Goal: Task Accomplishment & Management: Manage account settings

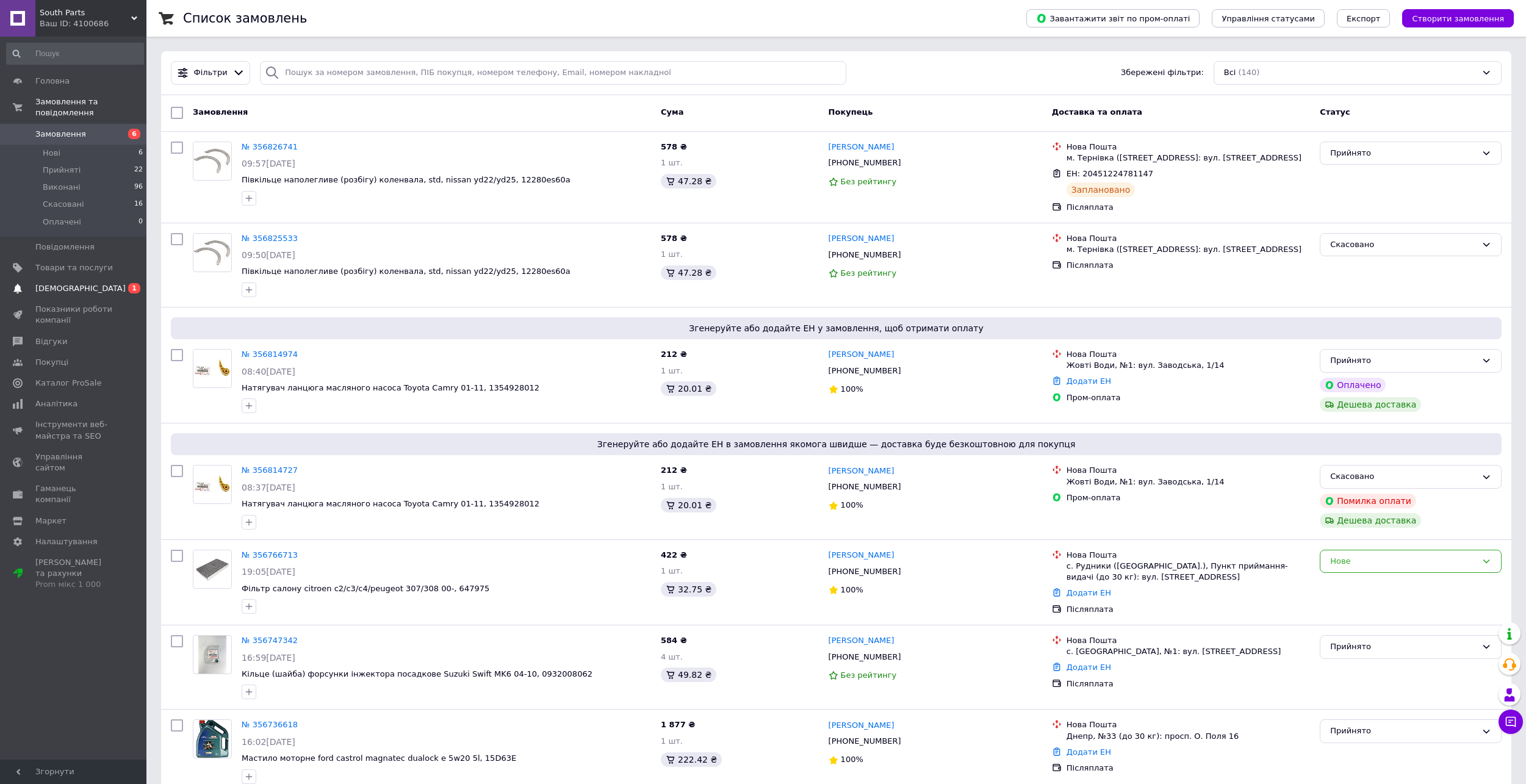
click at [94, 278] on link "Сповіщення 0 1" at bounding box center [75, 288] width 150 height 21
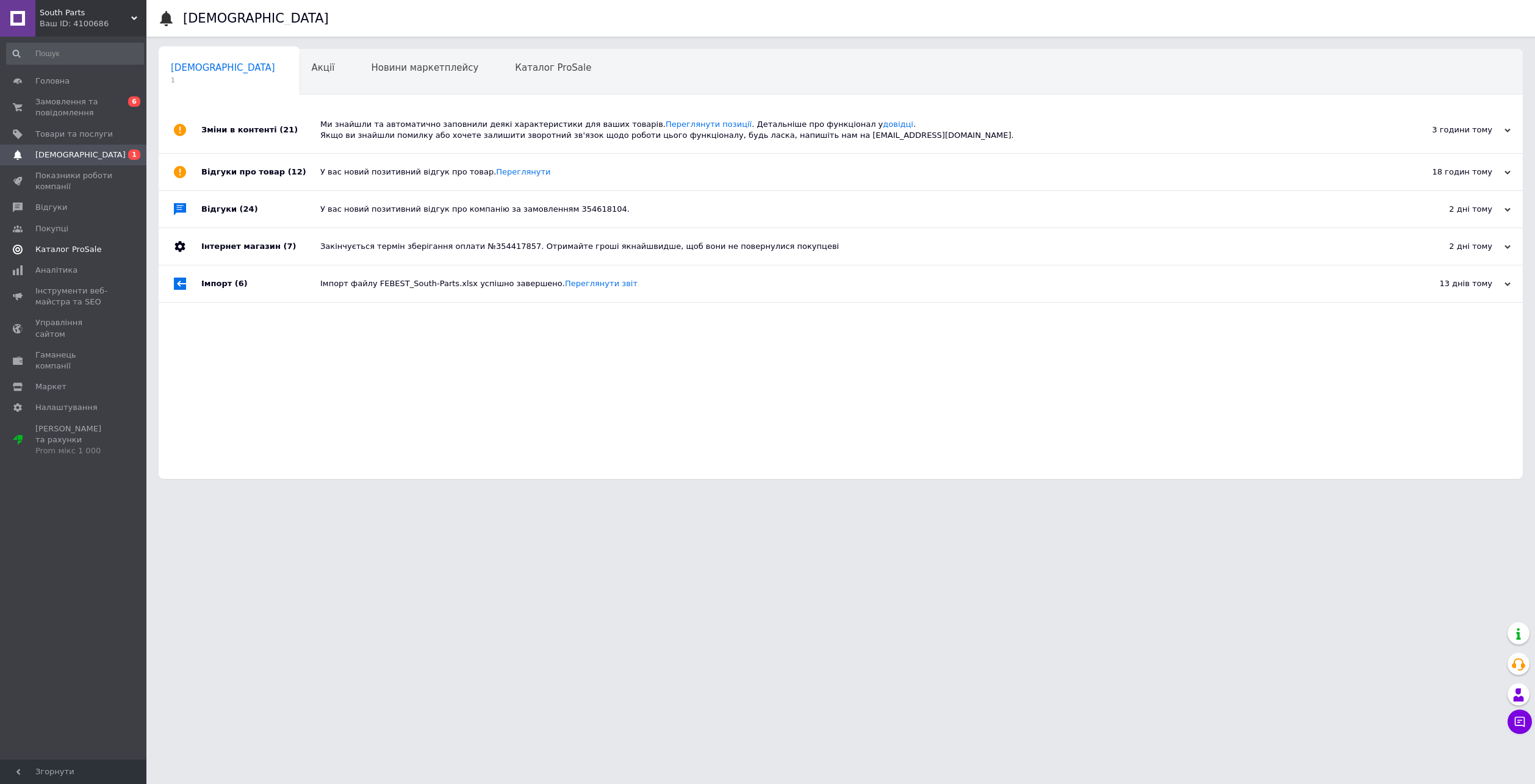
click at [84, 257] on link "Каталог ProSale" at bounding box center [75, 249] width 150 height 21
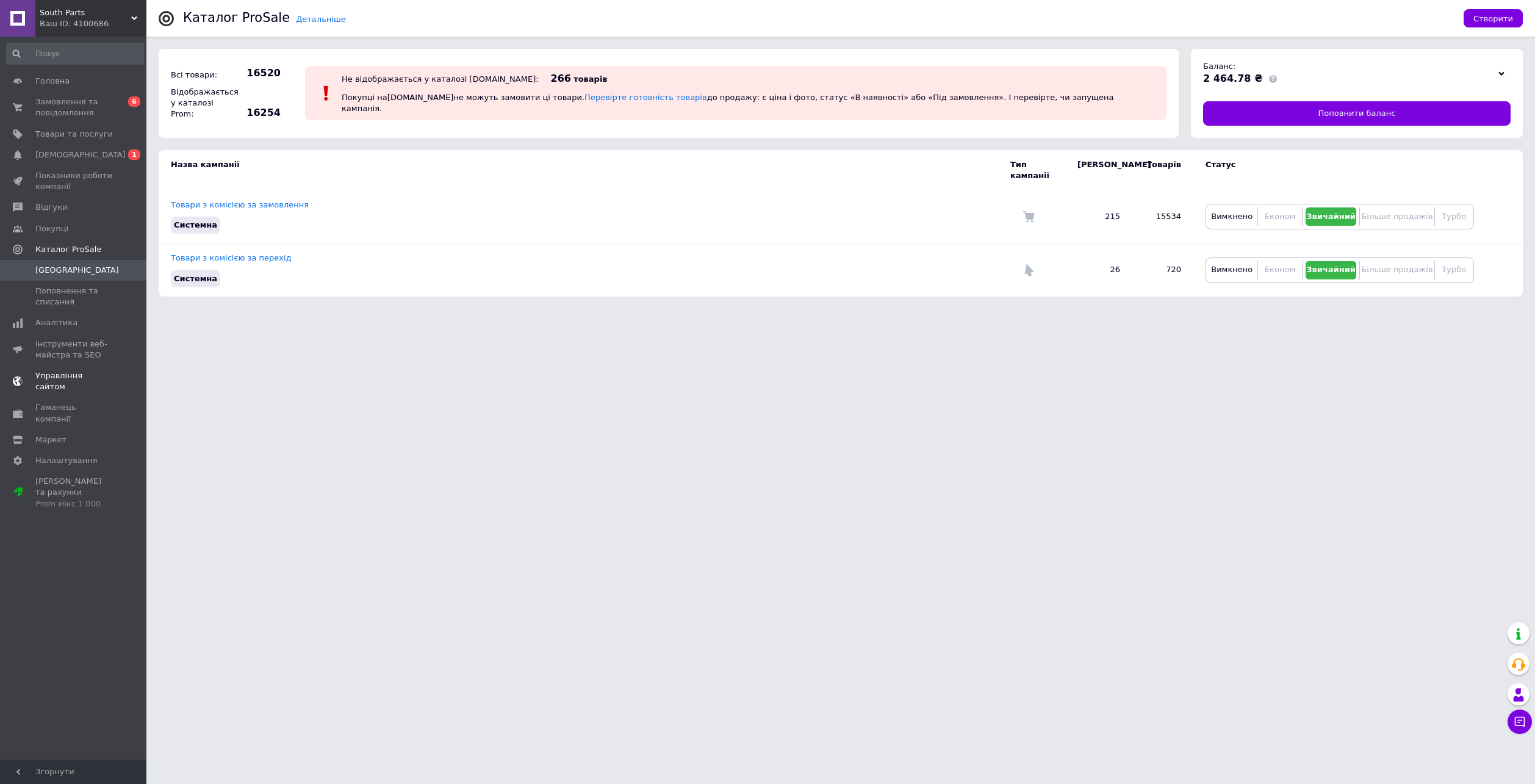
click at [79, 375] on span "Управління сайтом" at bounding box center [74, 381] width 77 height 22
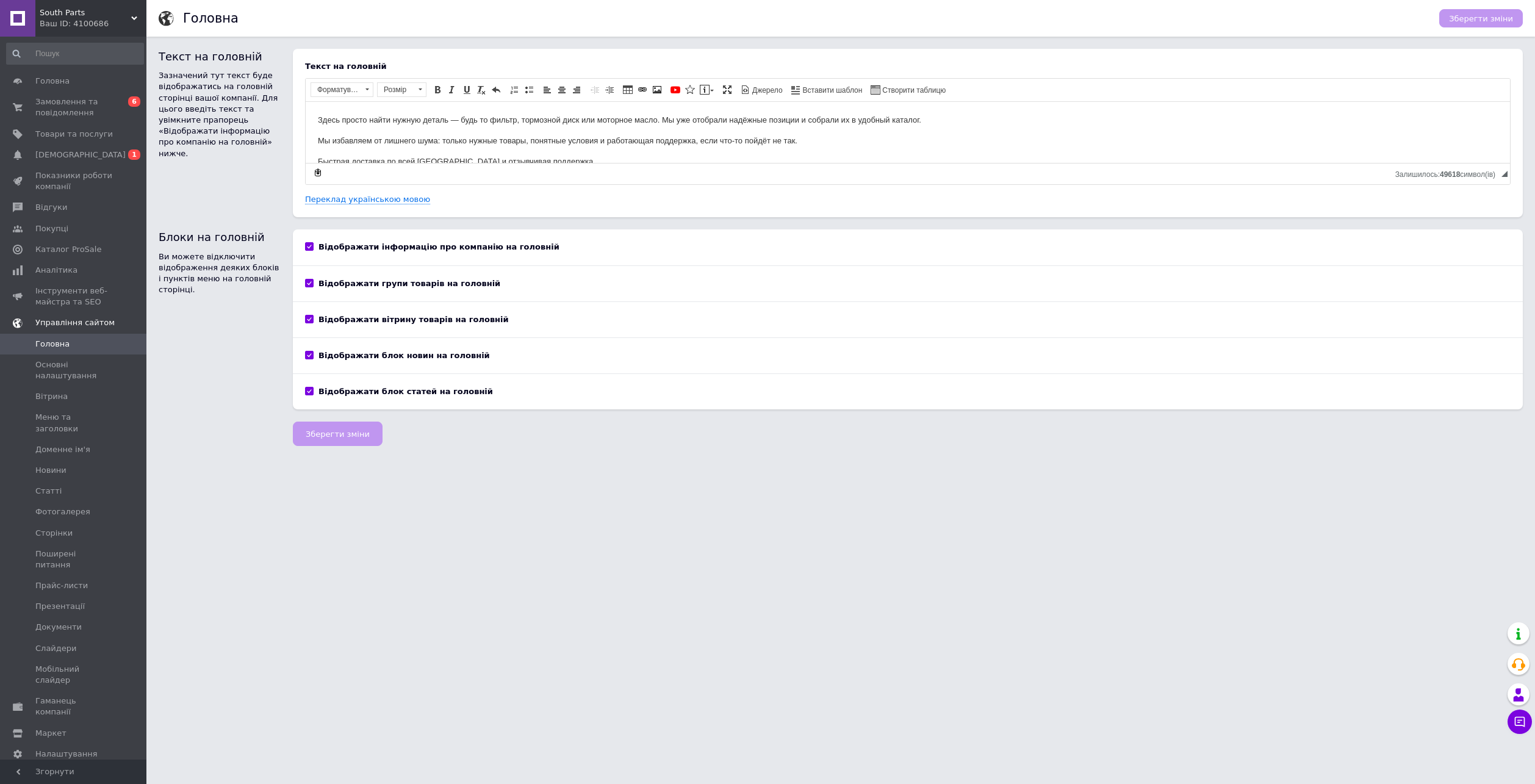
click at [82, 315] on link "Управління сайтом" at bounding box center [75, 323] width 150 height 21
click at [81, 277] on link "Аналітика" at bounding box center [75, 270] width 150 height 21
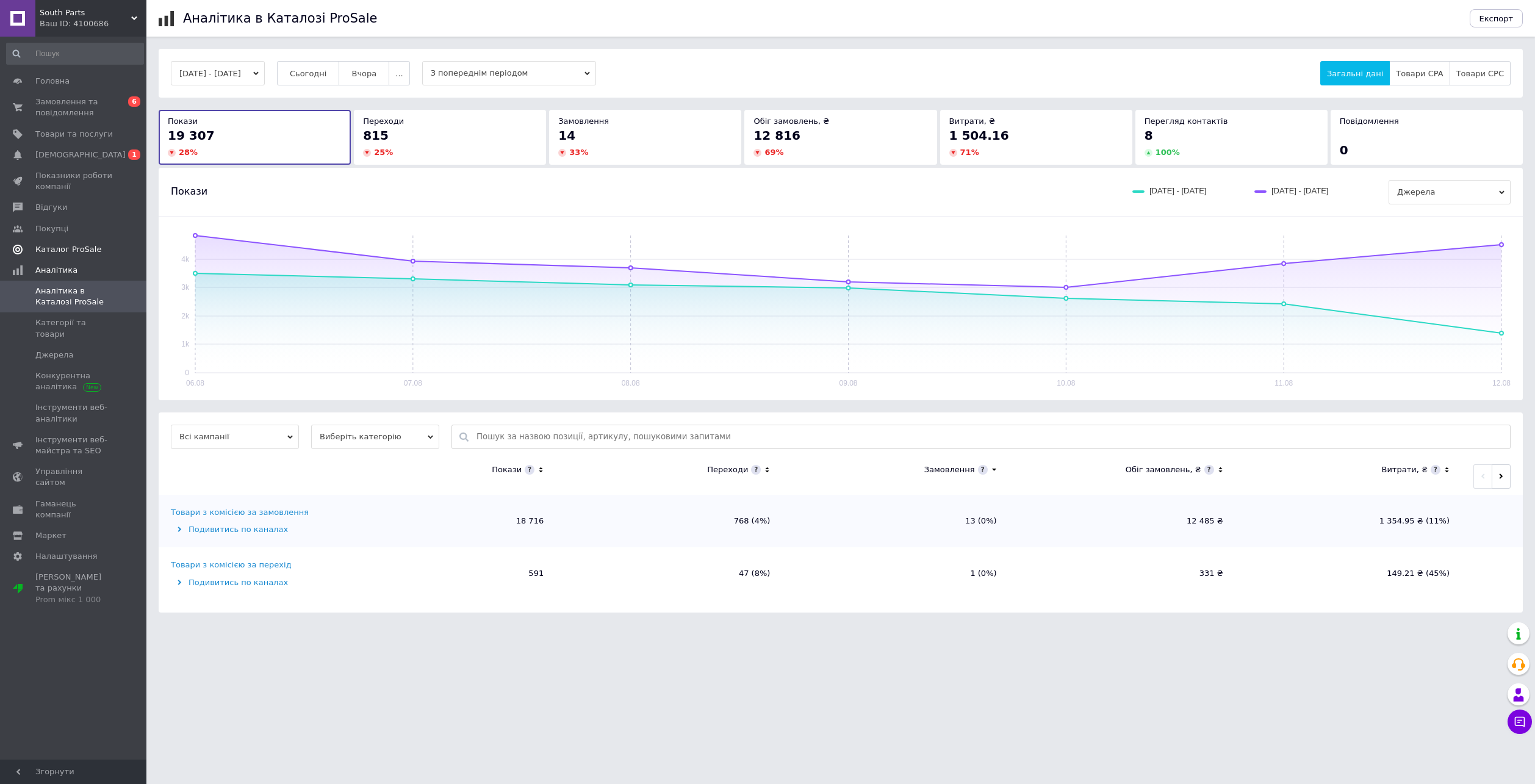
click at [82, 252] on span "Каталог ProSale" at bounding box center [68, 249] width 66 height 11
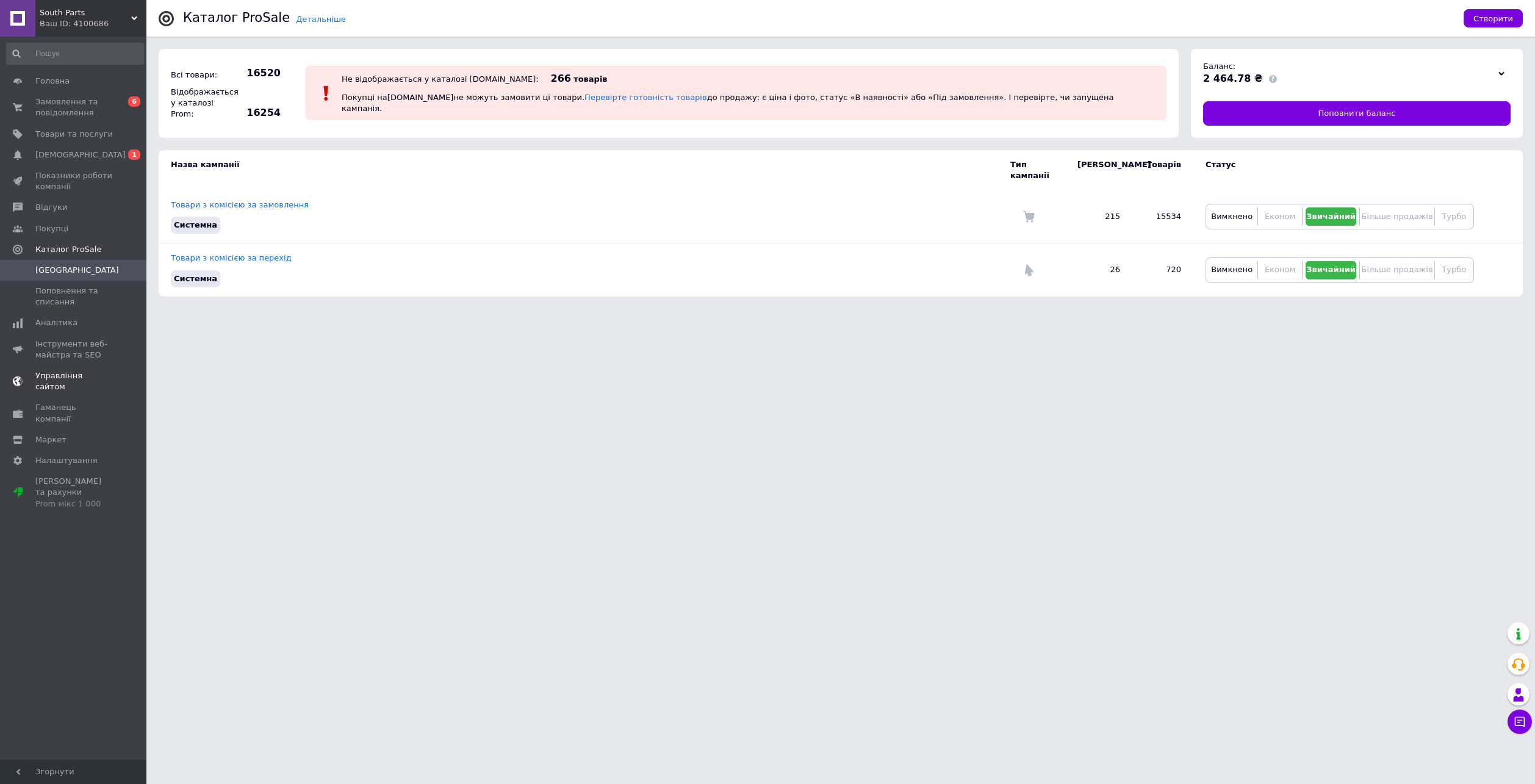
click at [99, 384] on link "Управління сайтом" at bounding box center [75, 381] width 150 height 31
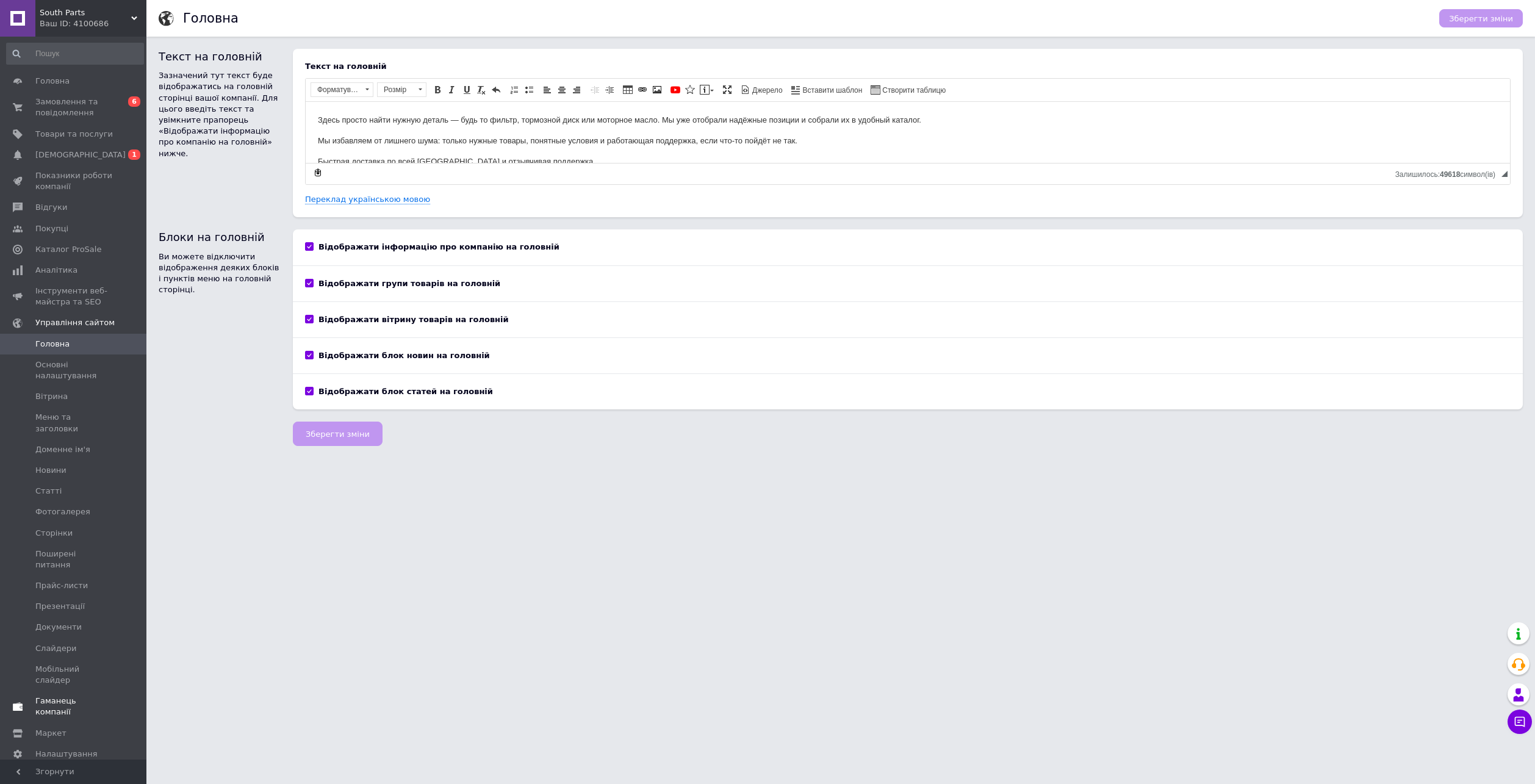
click at [89, 695] on span "Гаманець компанії" at bounding box center [74, 706] width 77 height 22
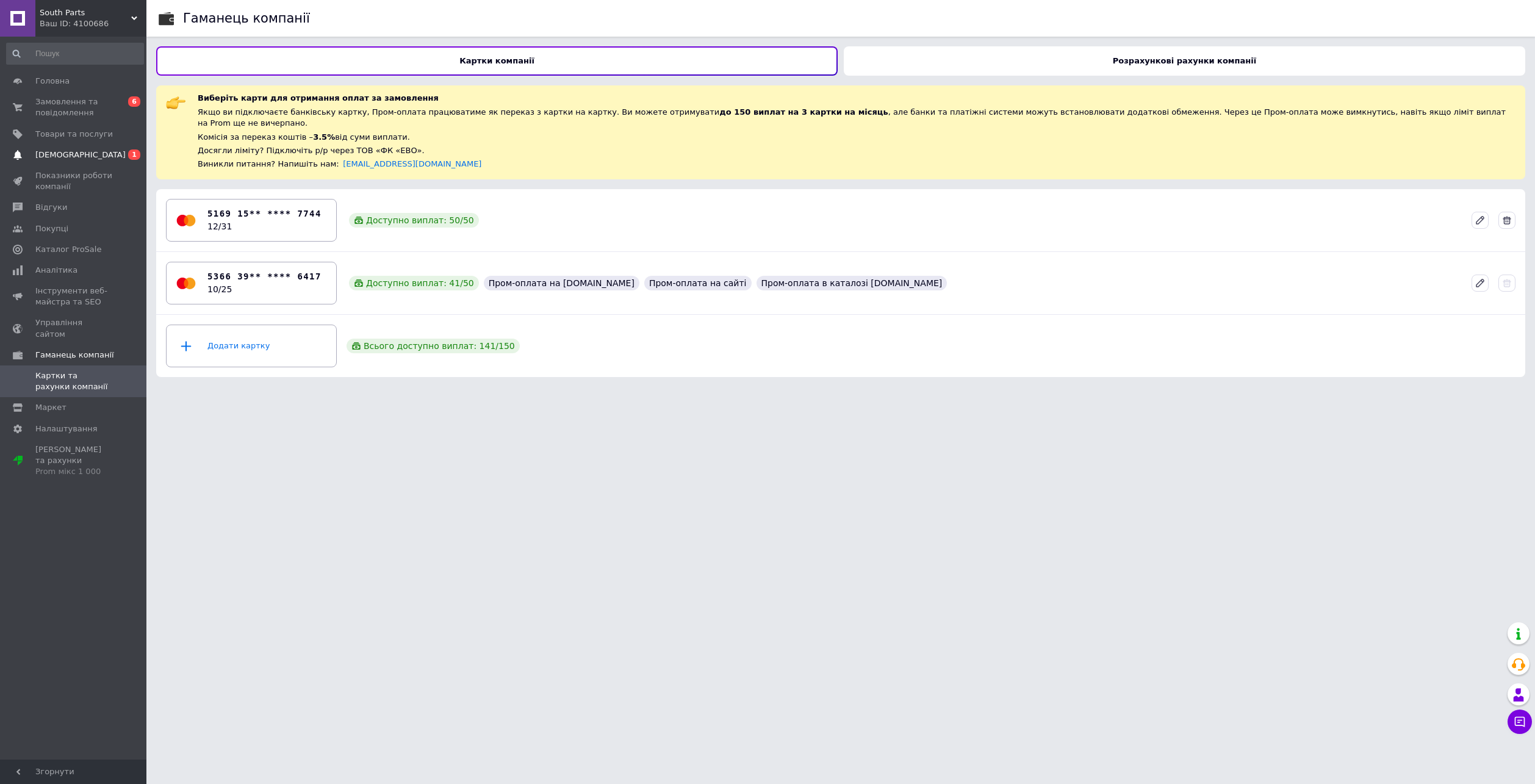
click at [87, 151] on span "[DEMOGRAPHIC_DATA]" at bounding box center [74, 155] width 77 height 11
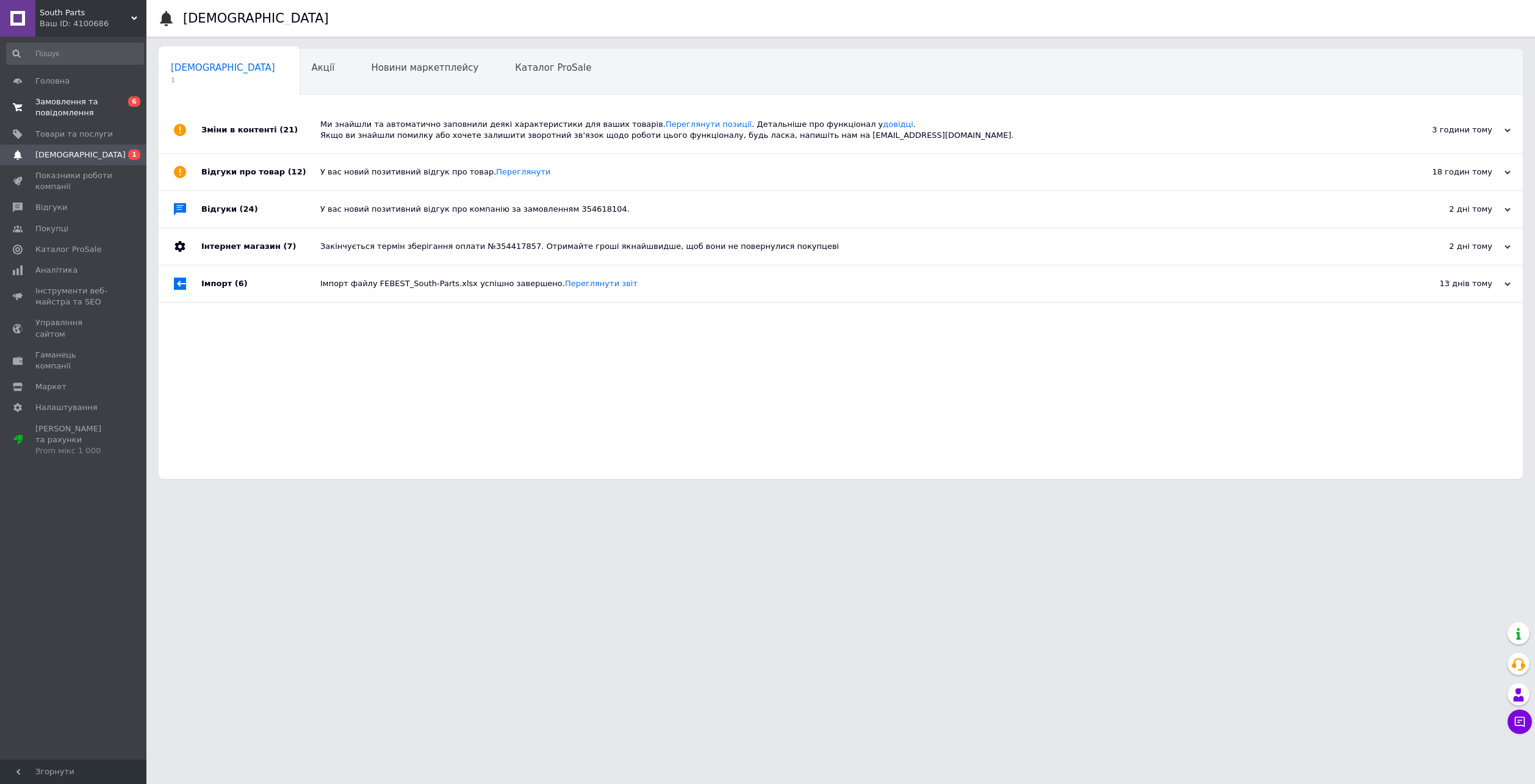
click at [89, 105] on span "Замовлення та повідомлення" at bounding box center [74, 107] width 77 height 22
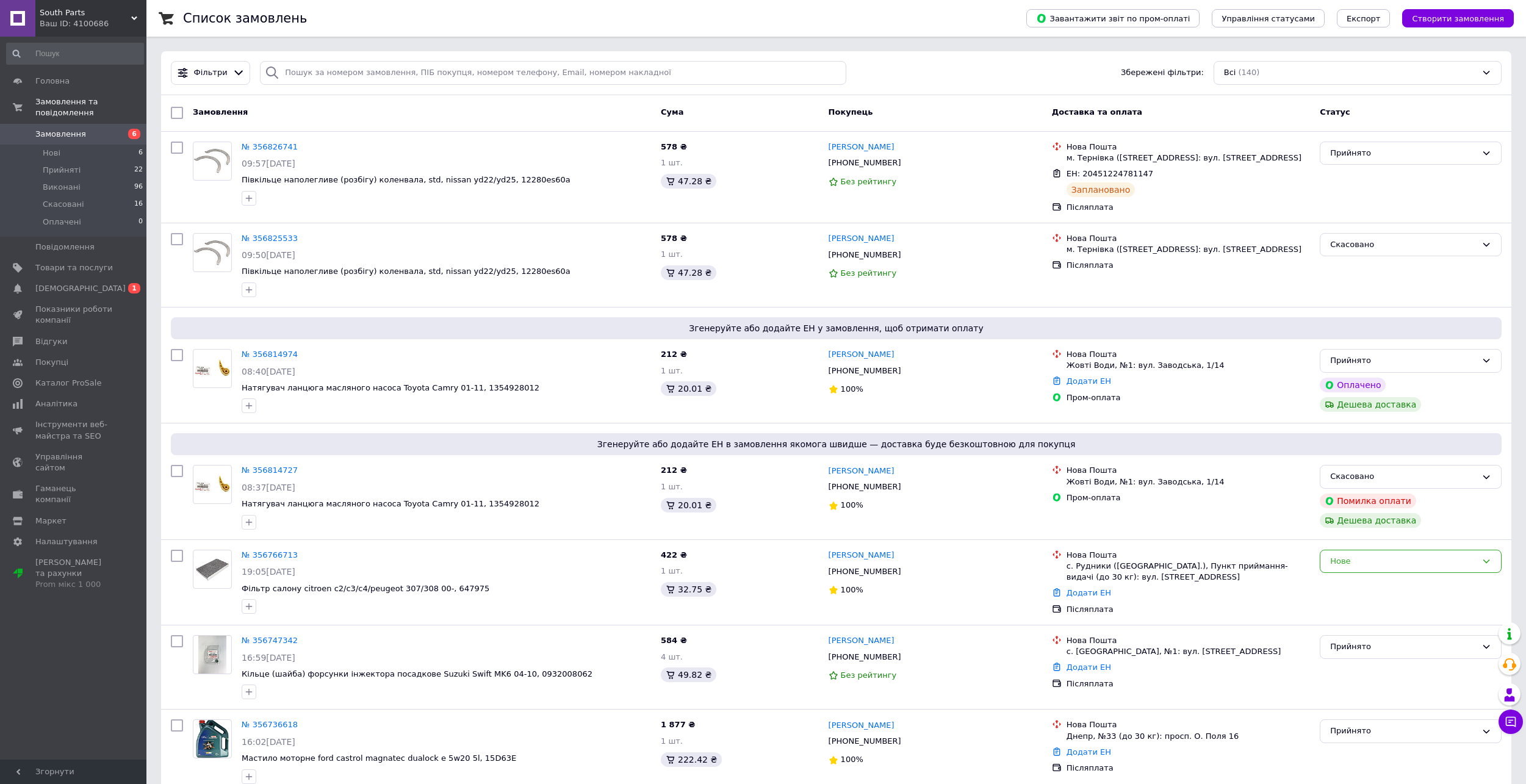
click at [100, 17] on span "South Parts" at bounding box center [86, 13] width 92 height 11
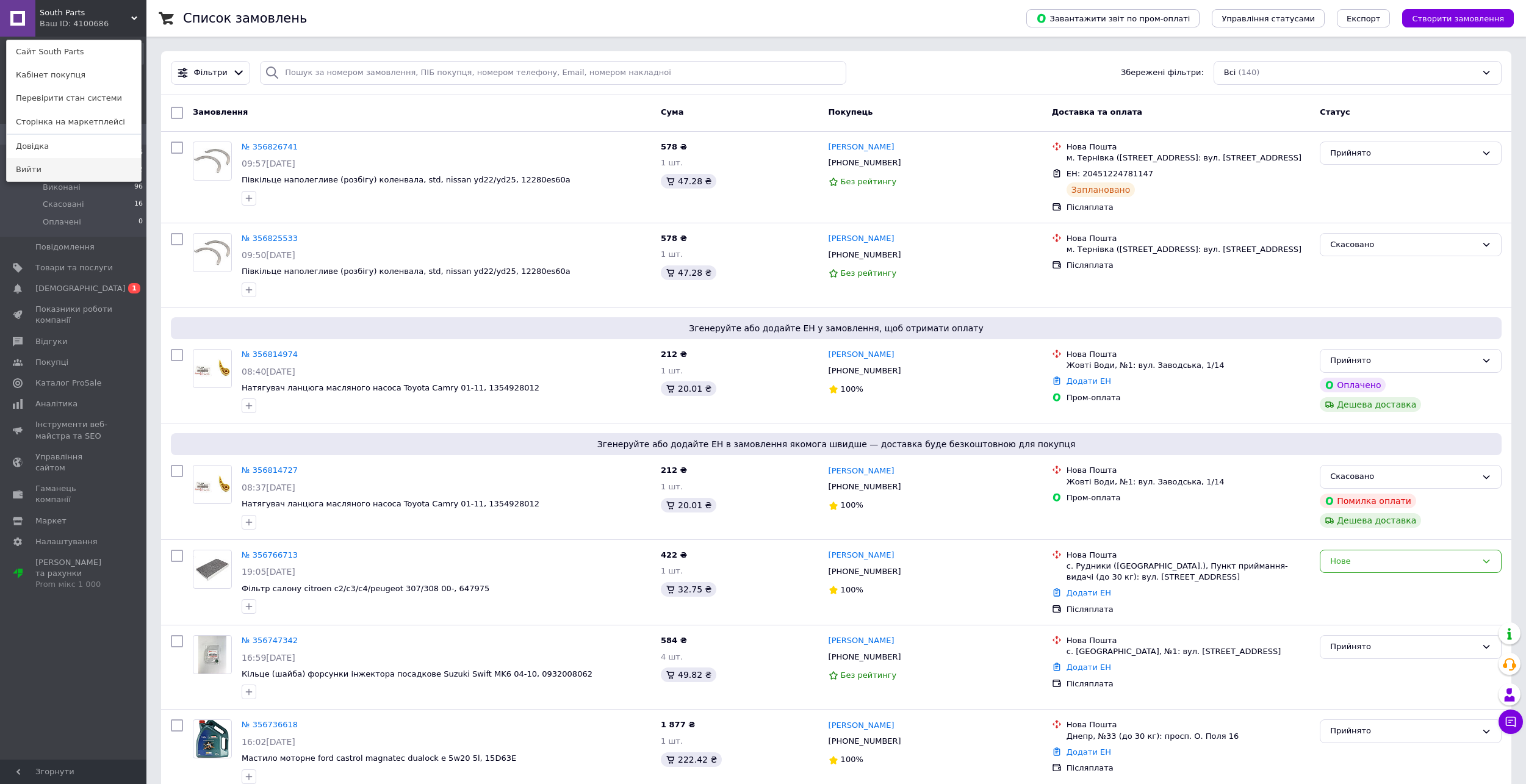
click at [71, 177] on link "Вийти" at bounding box center [74, 169] width 134 height 23
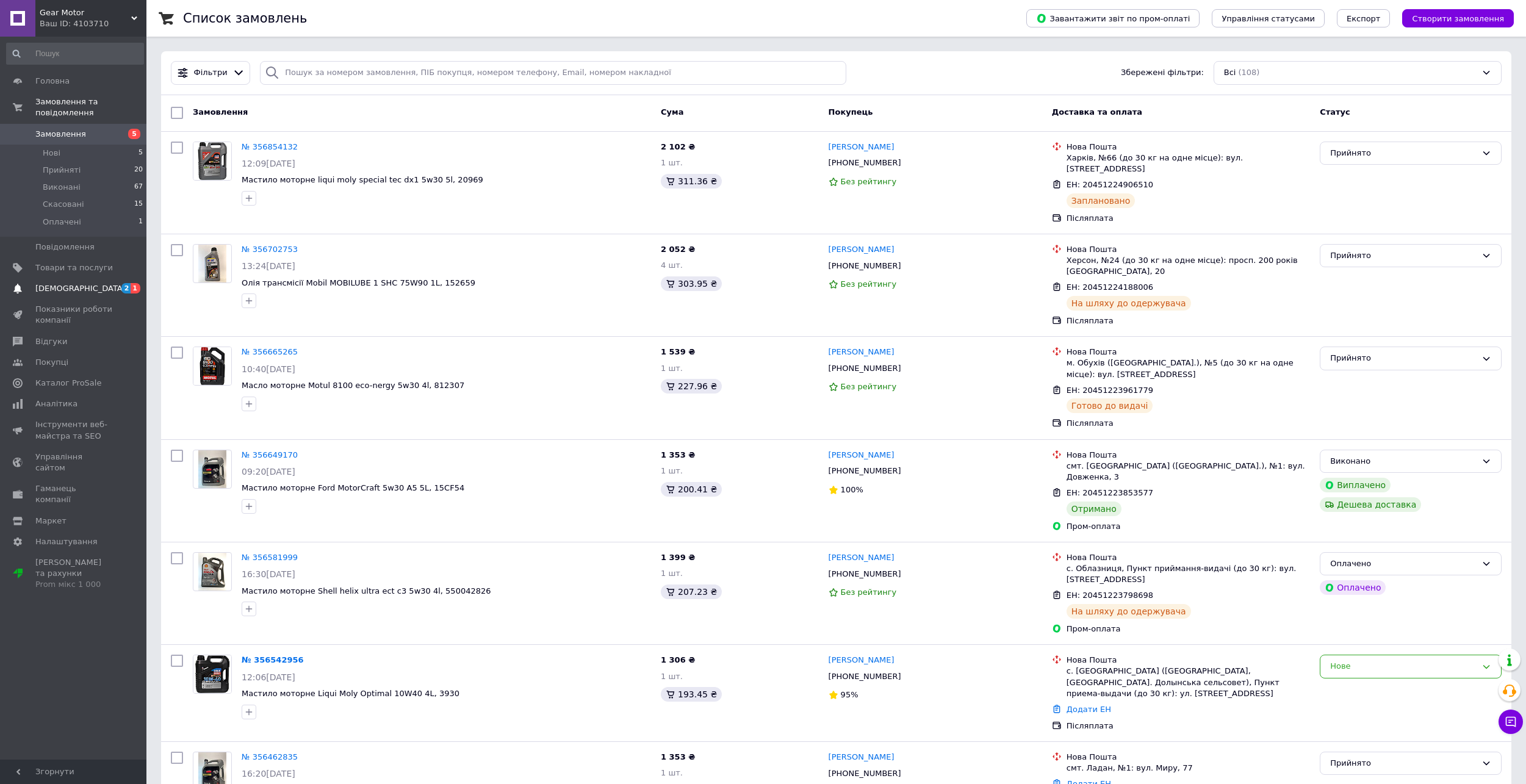
click at [74, 283] on span "[DEMOGRAPHIC_DATA]" at bounding box center [81, 288] width 91 height 11
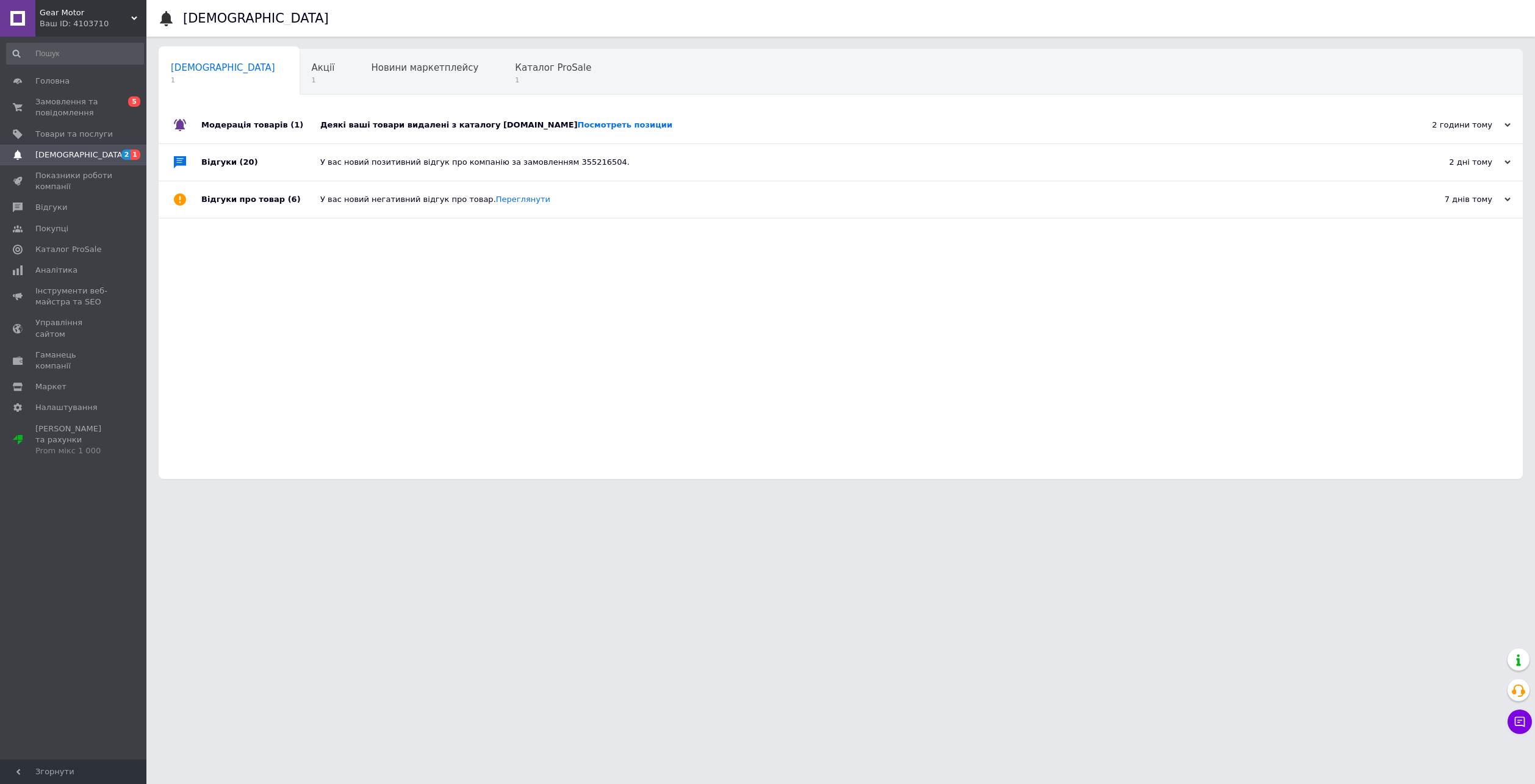
click at [639, 125] on div "Деякі ваші товари видалені з каталогу [DOMAIN_NAME] Посмотреть позиции" at bounding box center [854, 124] width 1068 height 11
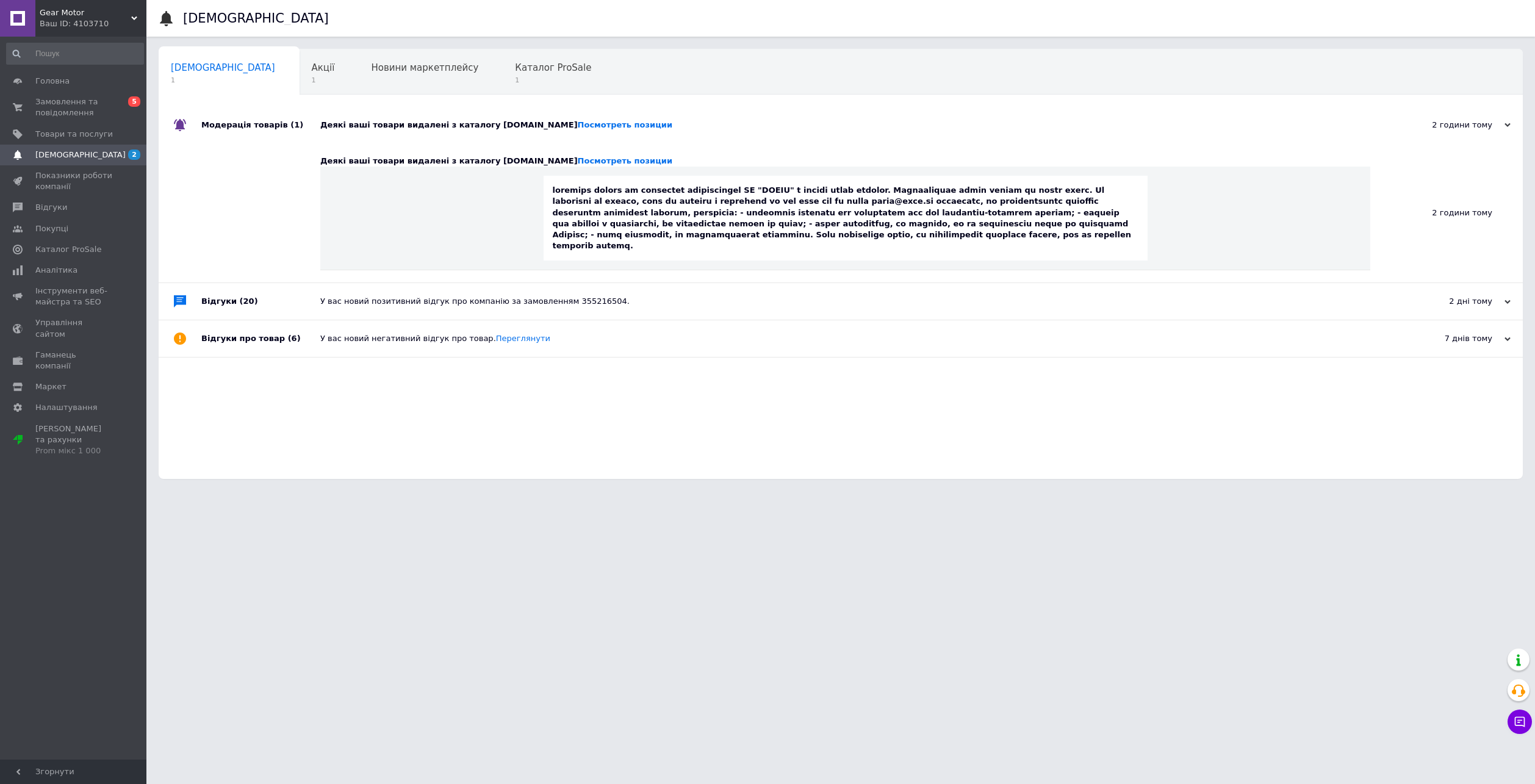
click at [634, 125] on div "Деякі ваші товари видалені з каталогу [DOMAIN_NAME] Посмотреть позиции" at bounding box center [854, 124] width 1068 height 11
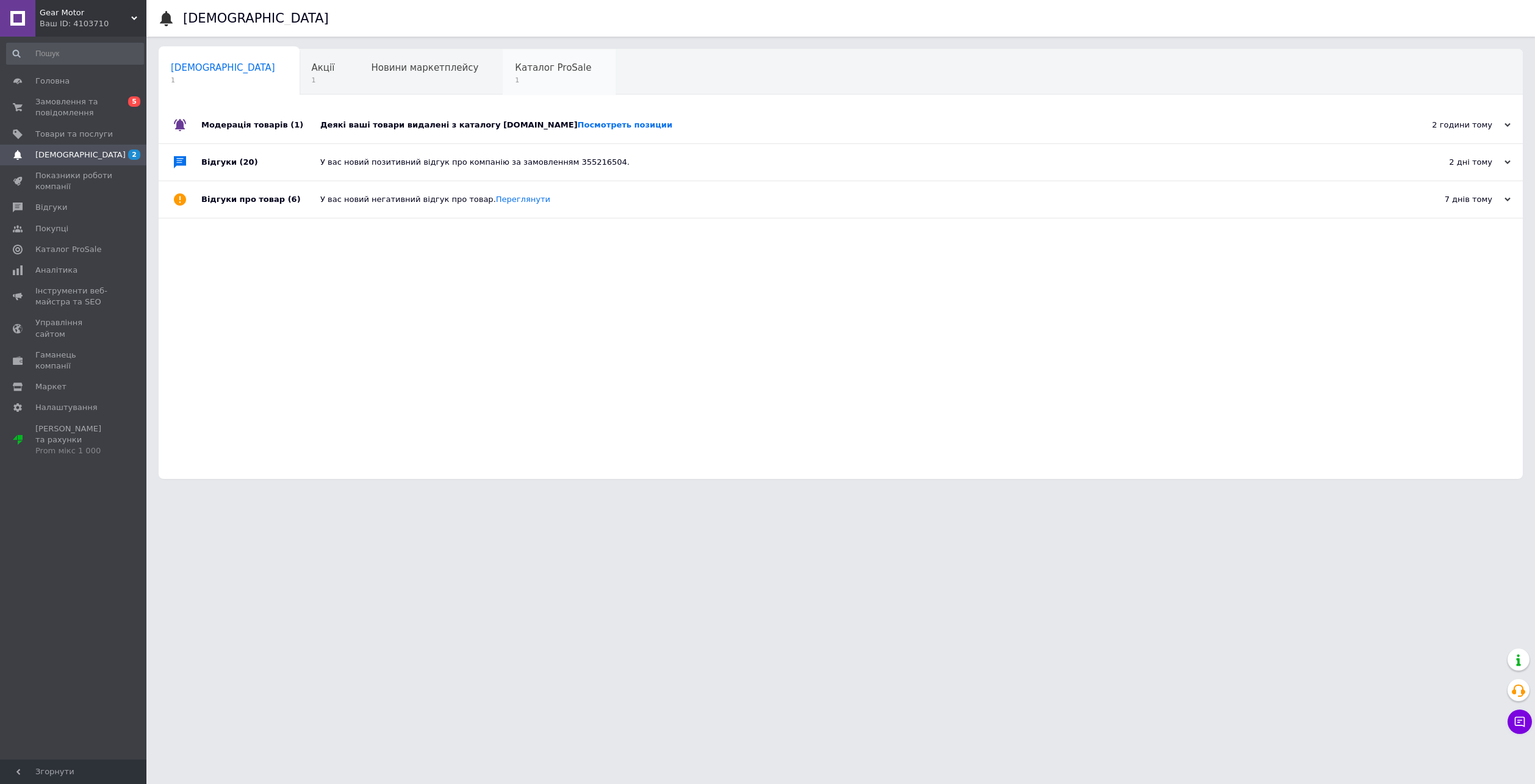
click at [502, 57] on div "Каталог ProSale 1" at bounding box center [558, 73] width 113 height 47
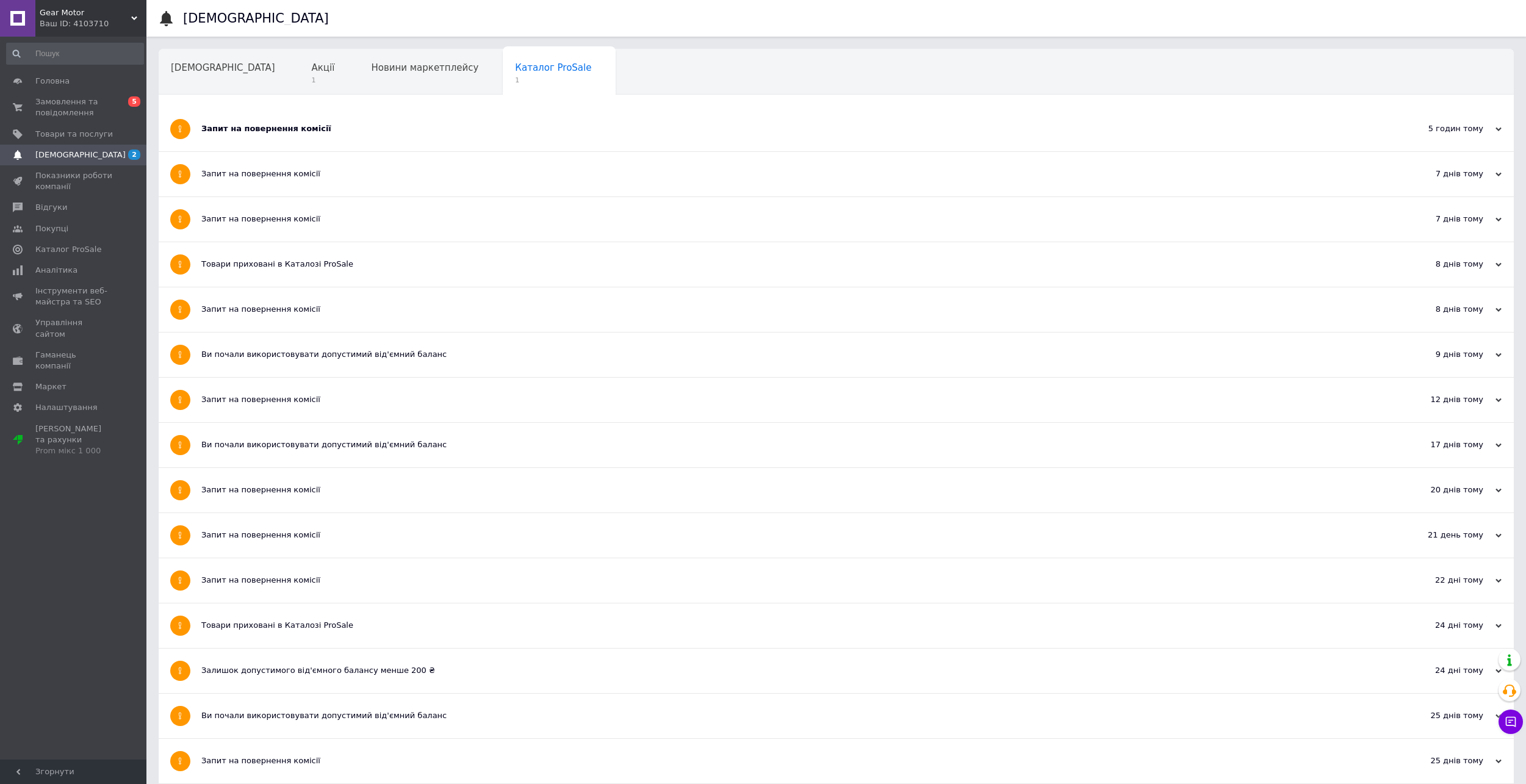
click at [261, 145] on div "Запит на повернення комісії" at bounding box center [790, 129] width 1178 height 45
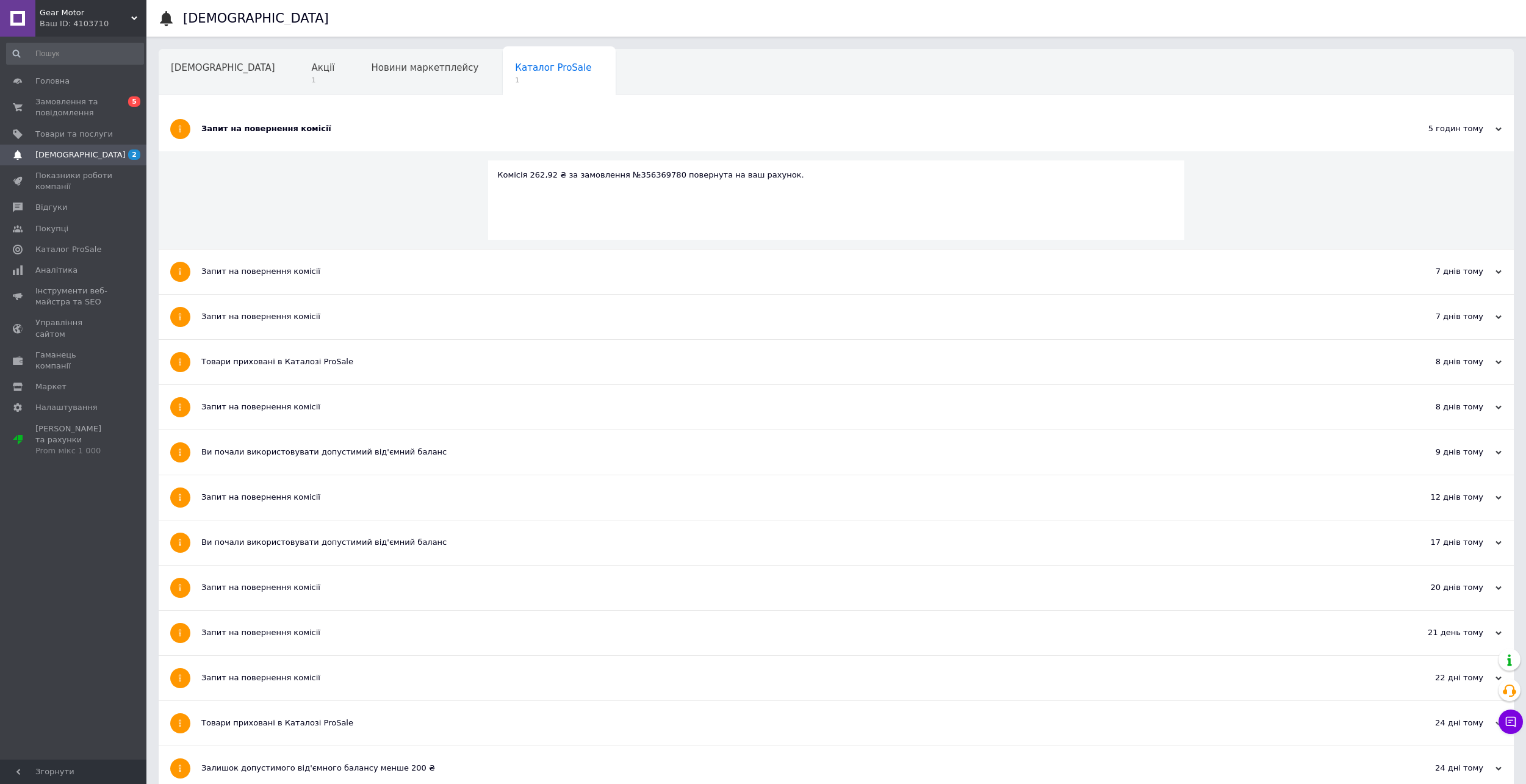
click at [262, 131] on div "Запит на повернення комісії" at bounding box center [790, 128] width 1178 height 11
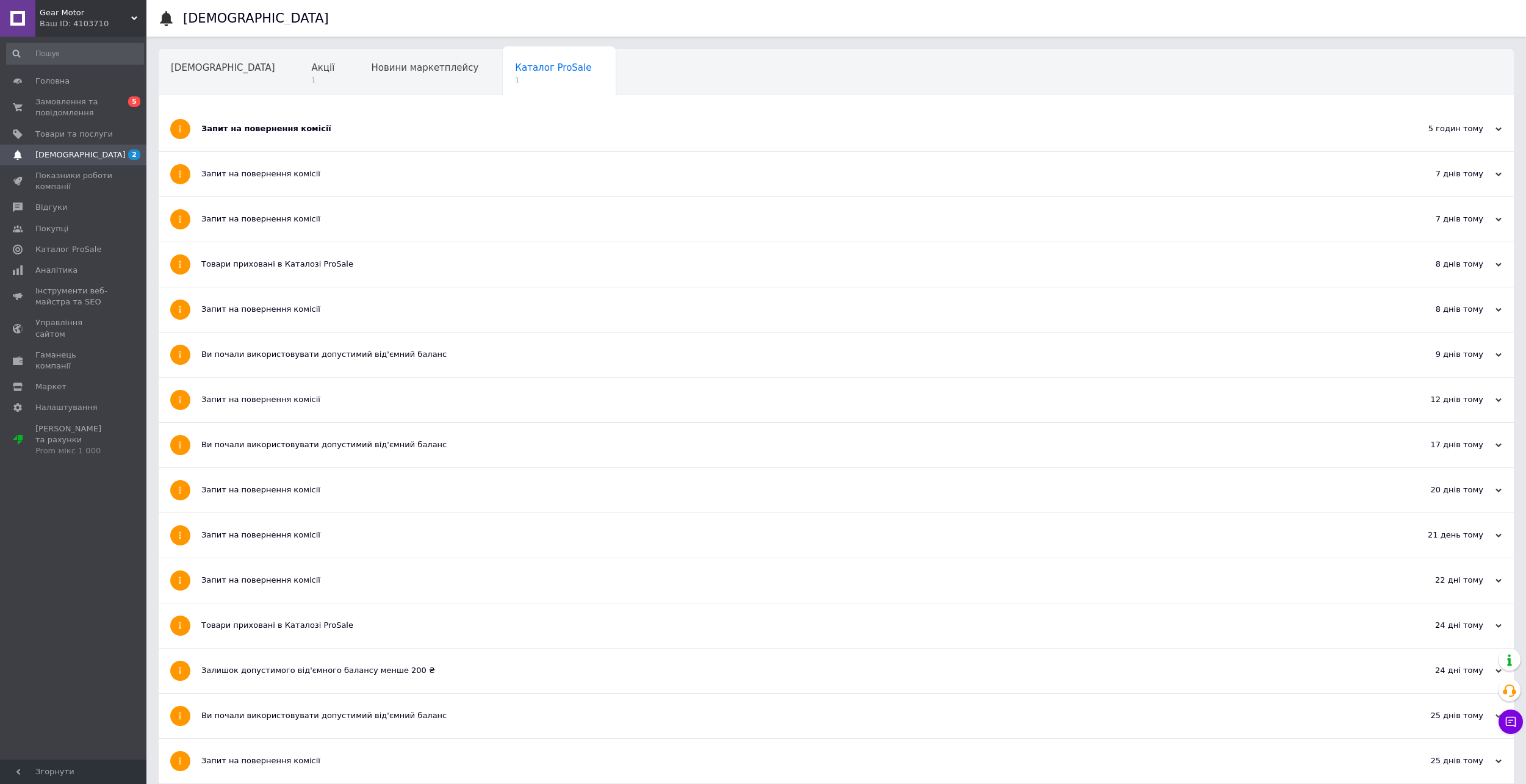
click at [238, 118] on div "Запит на повернення комісії" at bounding box center [790, 129] width 1178 height 45
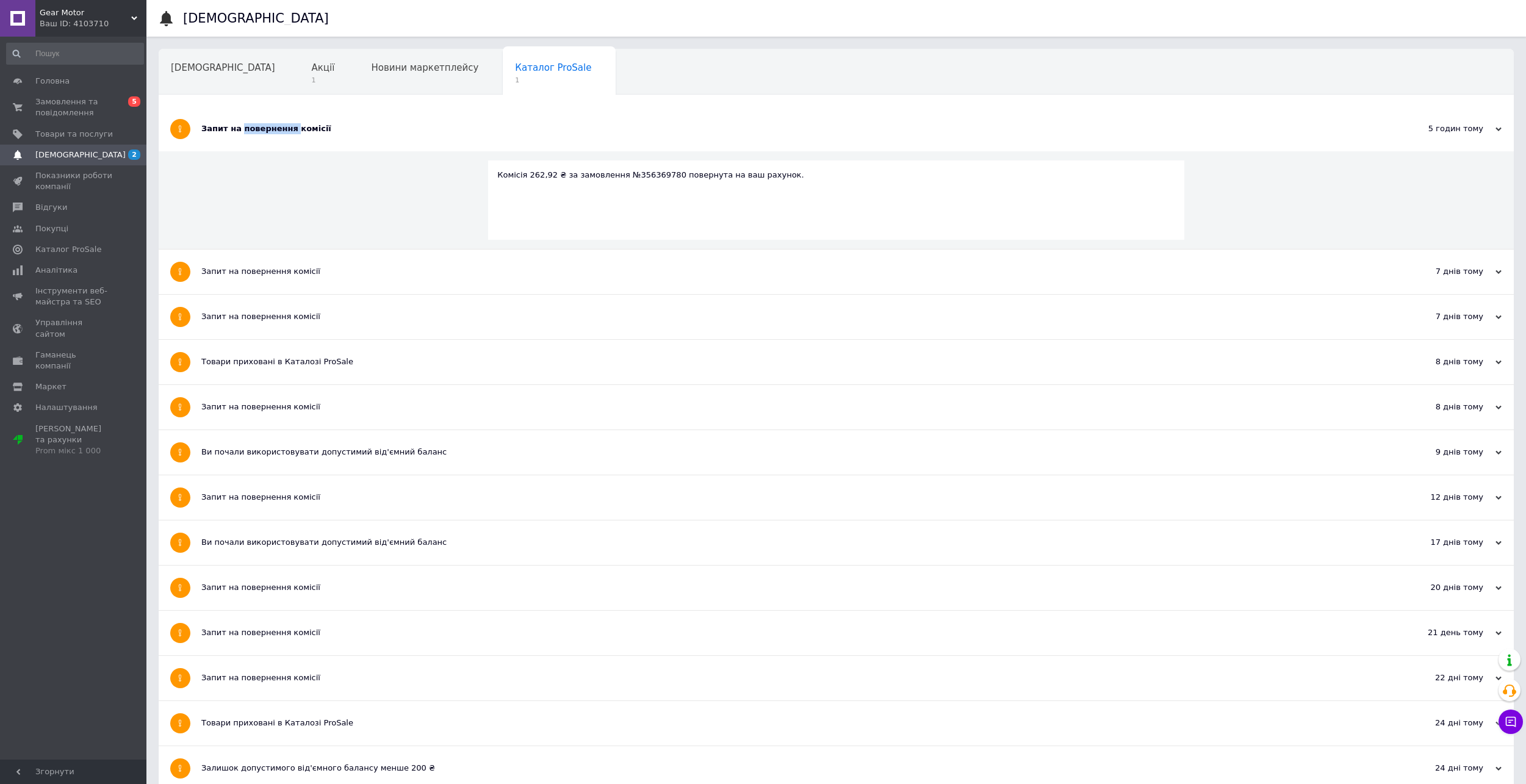
click at [238, 118] on div "Запит на повернення комісії" at bounding box center [790, 129] width 1178 height 45
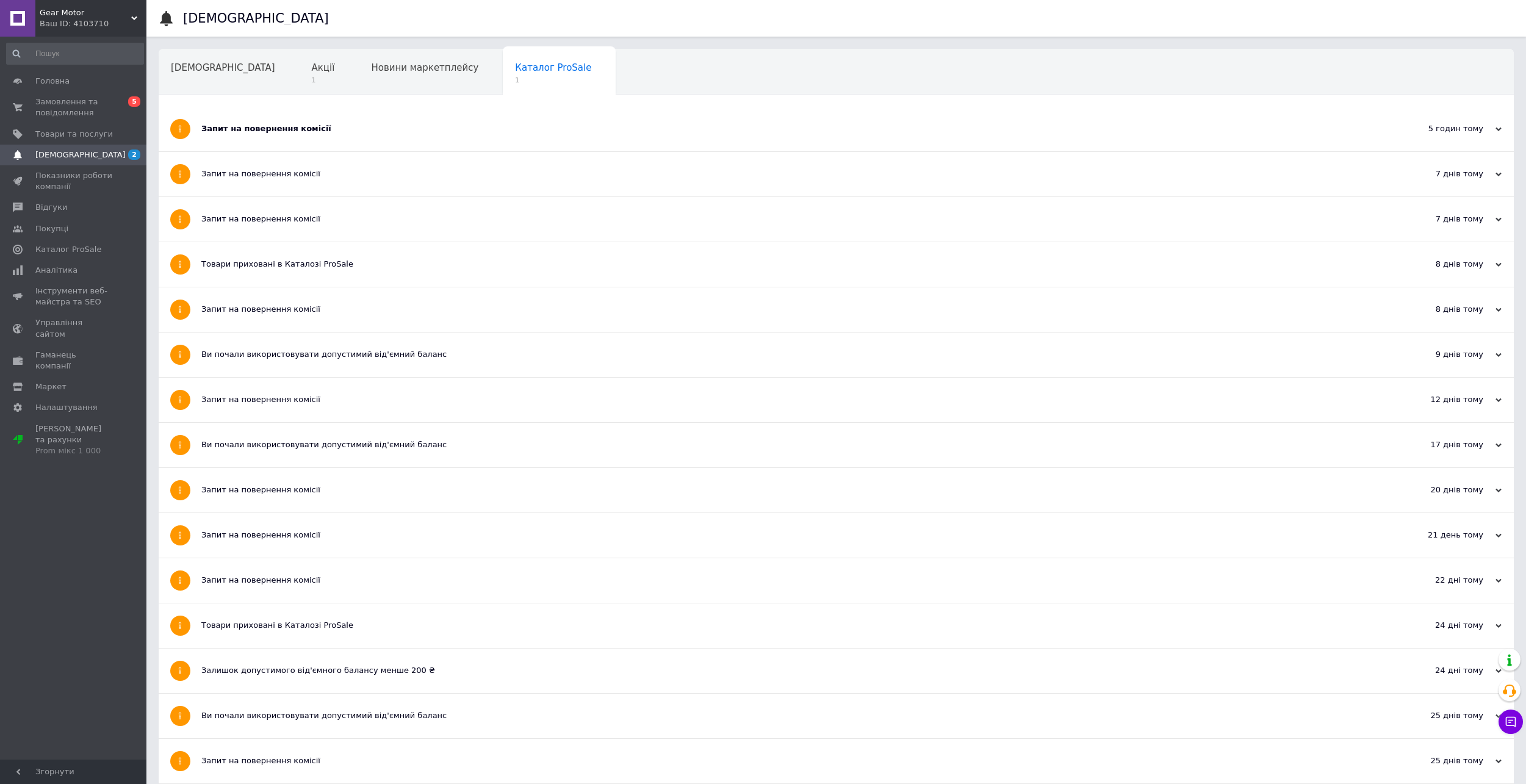
drag, startPoint x: 382, startPoint y: 170, endPoint x: 359, endPoint y: 154, distance: 28.0
click at [382, 170] on div "Запит на повернення комісії" at bounding box center [790, 174] width 1178 height 11
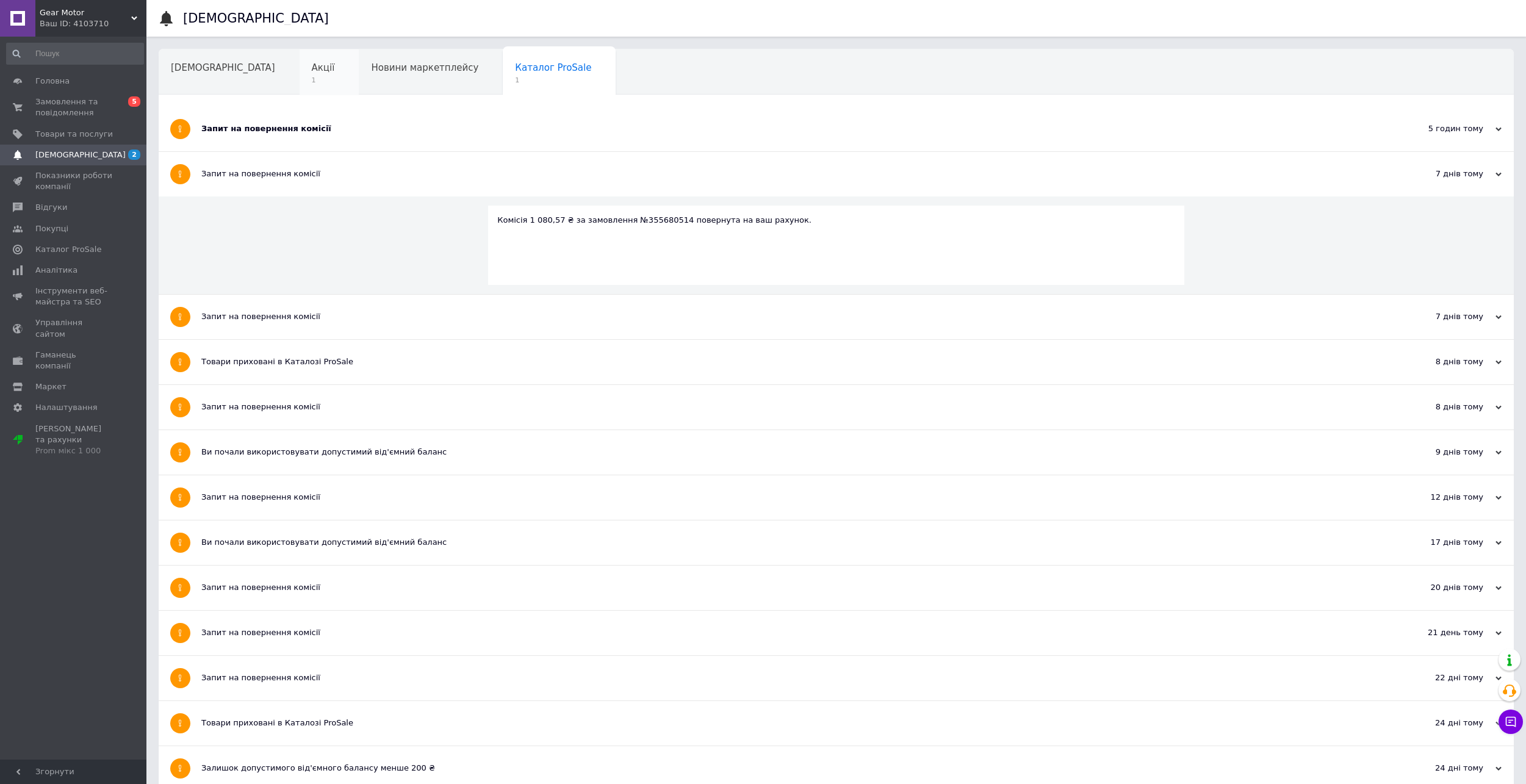
click at [299, 69] on div "Акції 1" at bounding box center [329, 73] width 60 height 47
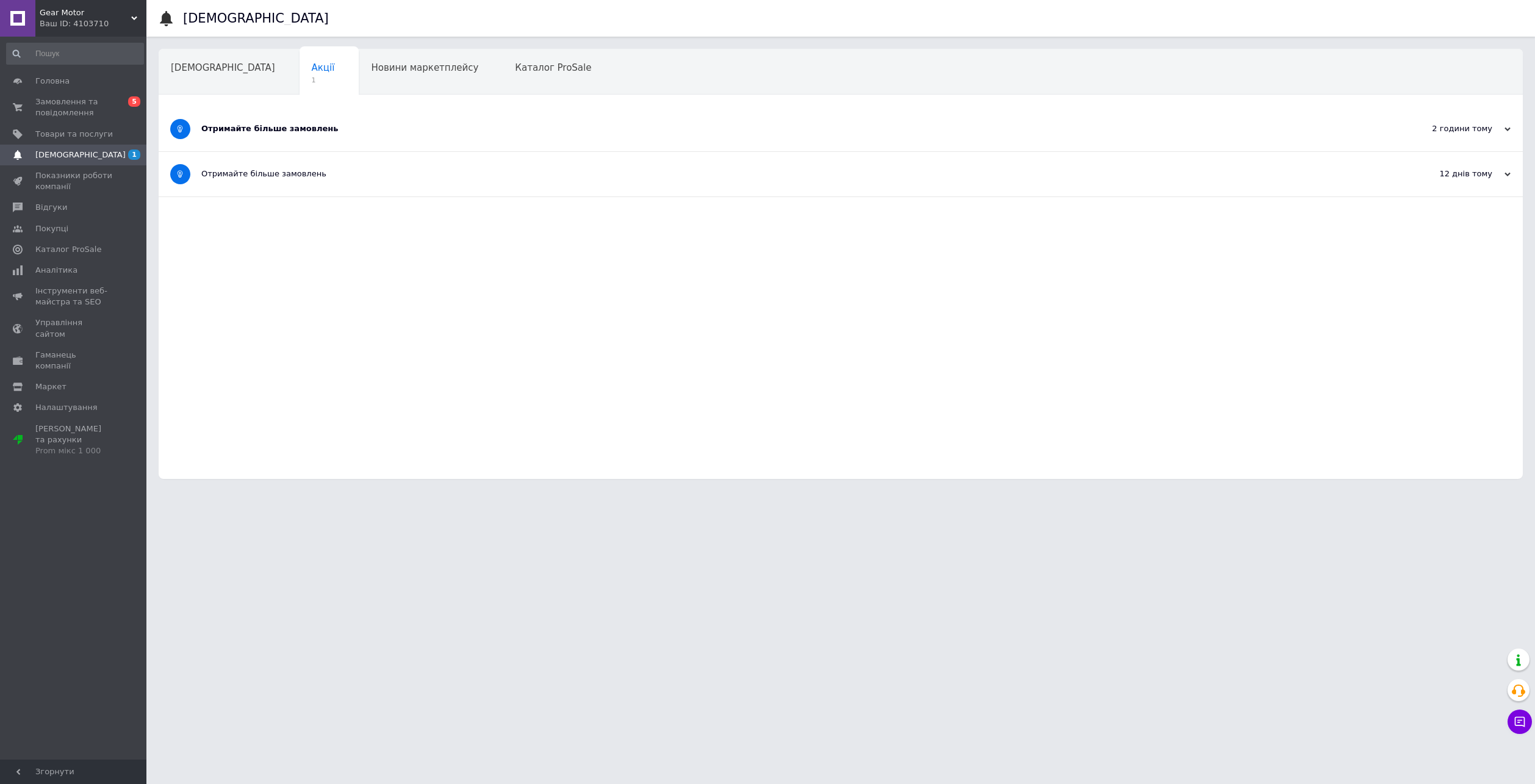
click at [298, 127] on div "Отримайте більше замовлень" at bounding box center [795, 128] width 1187 height 11
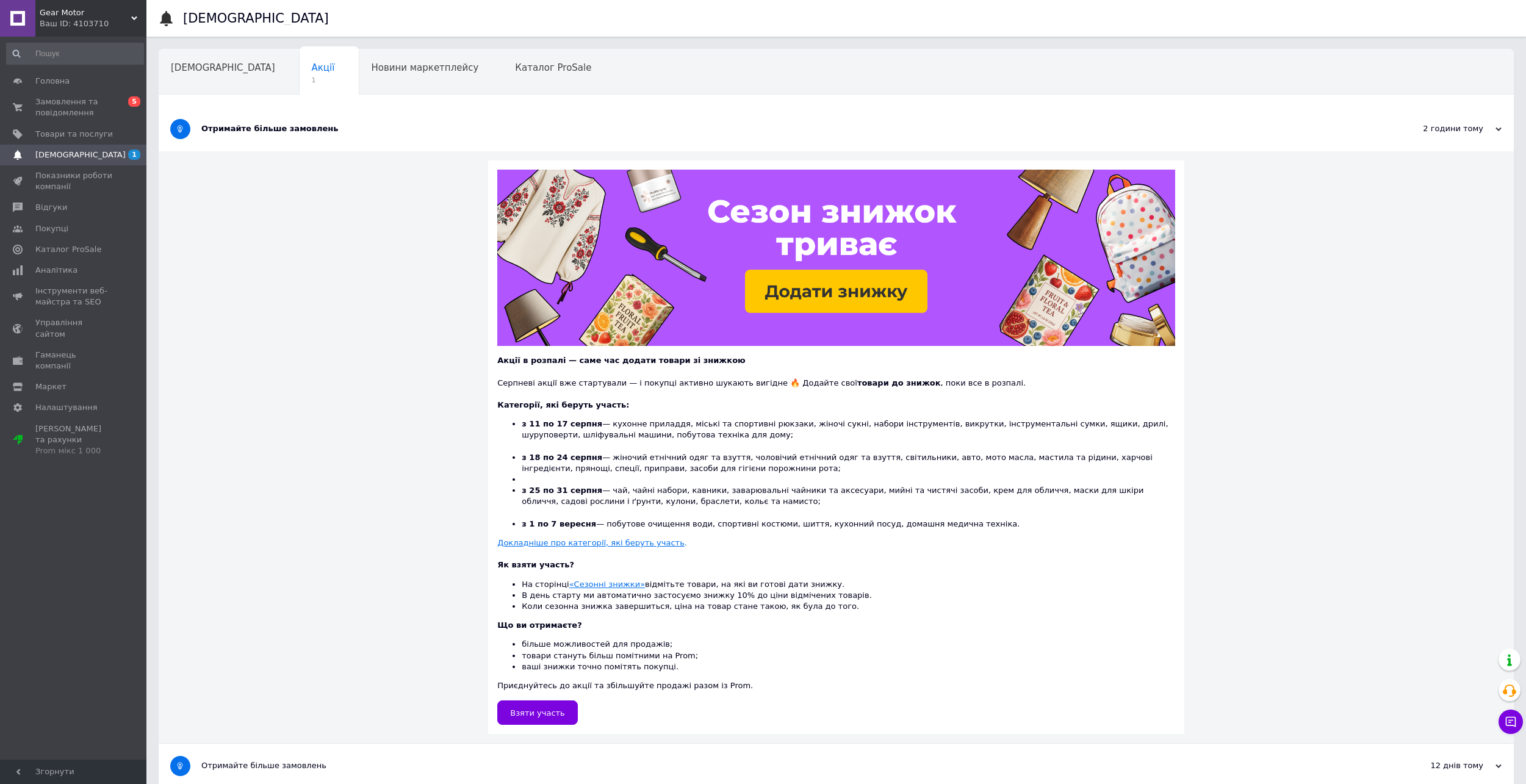
click at [298, 127] on div "Отримайте більше замовлень" at bounding box center [790, 128] width 1178 height 11
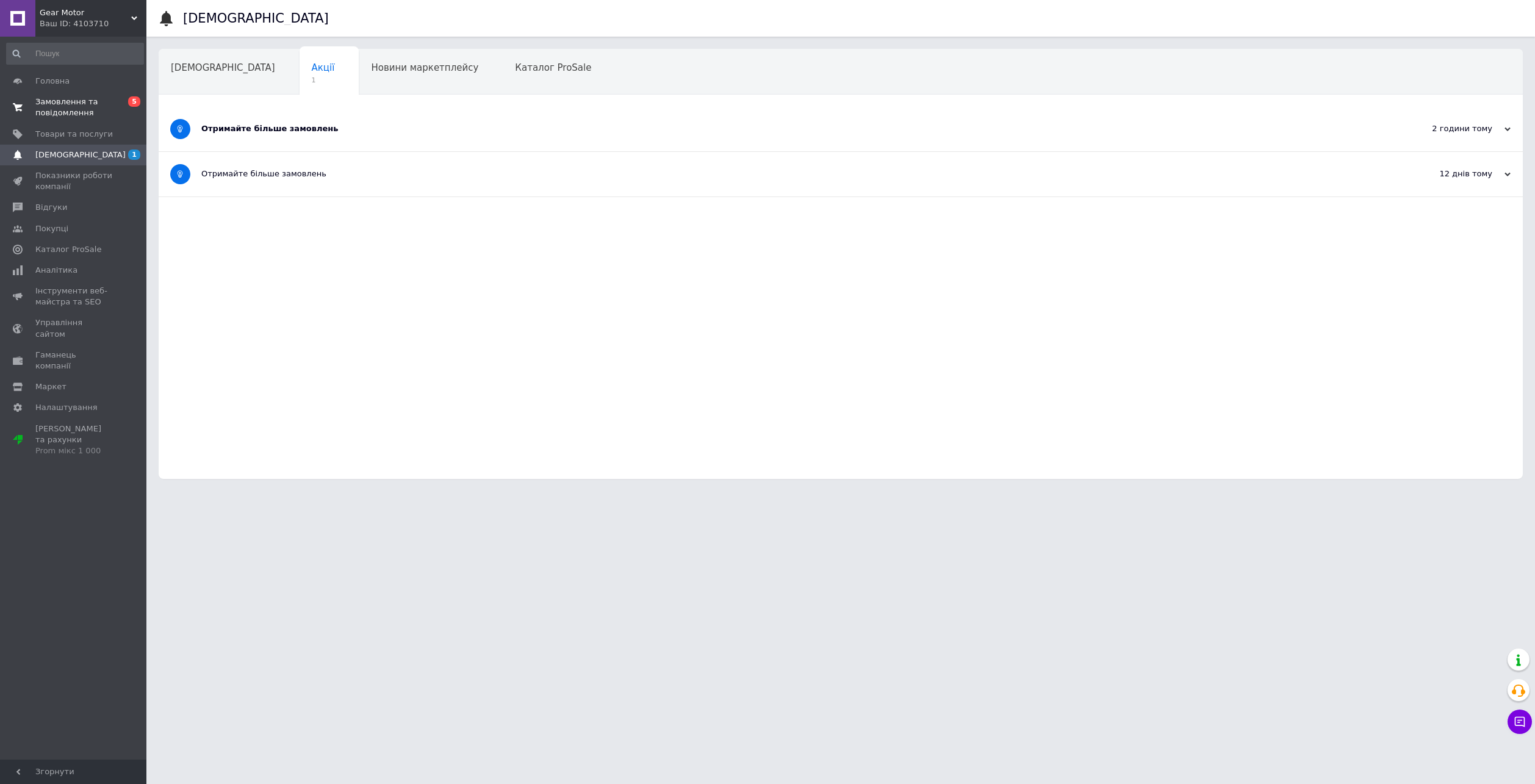
click at [84, 118] on span "Замовлення та повідомлення" at bounding box center [74, 107] width 77 height 22
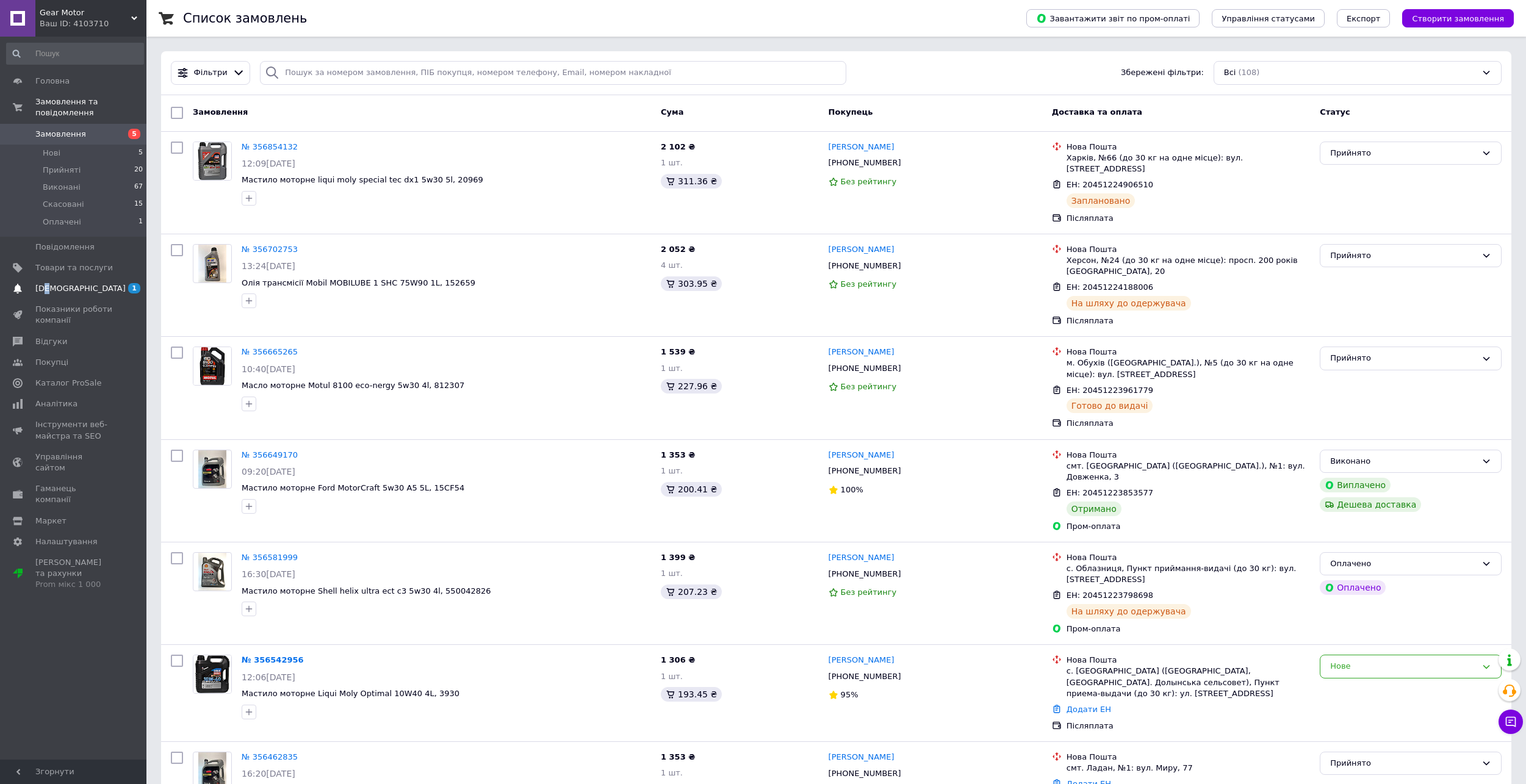
click at [50, 283] on span "[DEMOGRAPHIC_DATA]" at bounding box center [81, 288] width 91 height 11
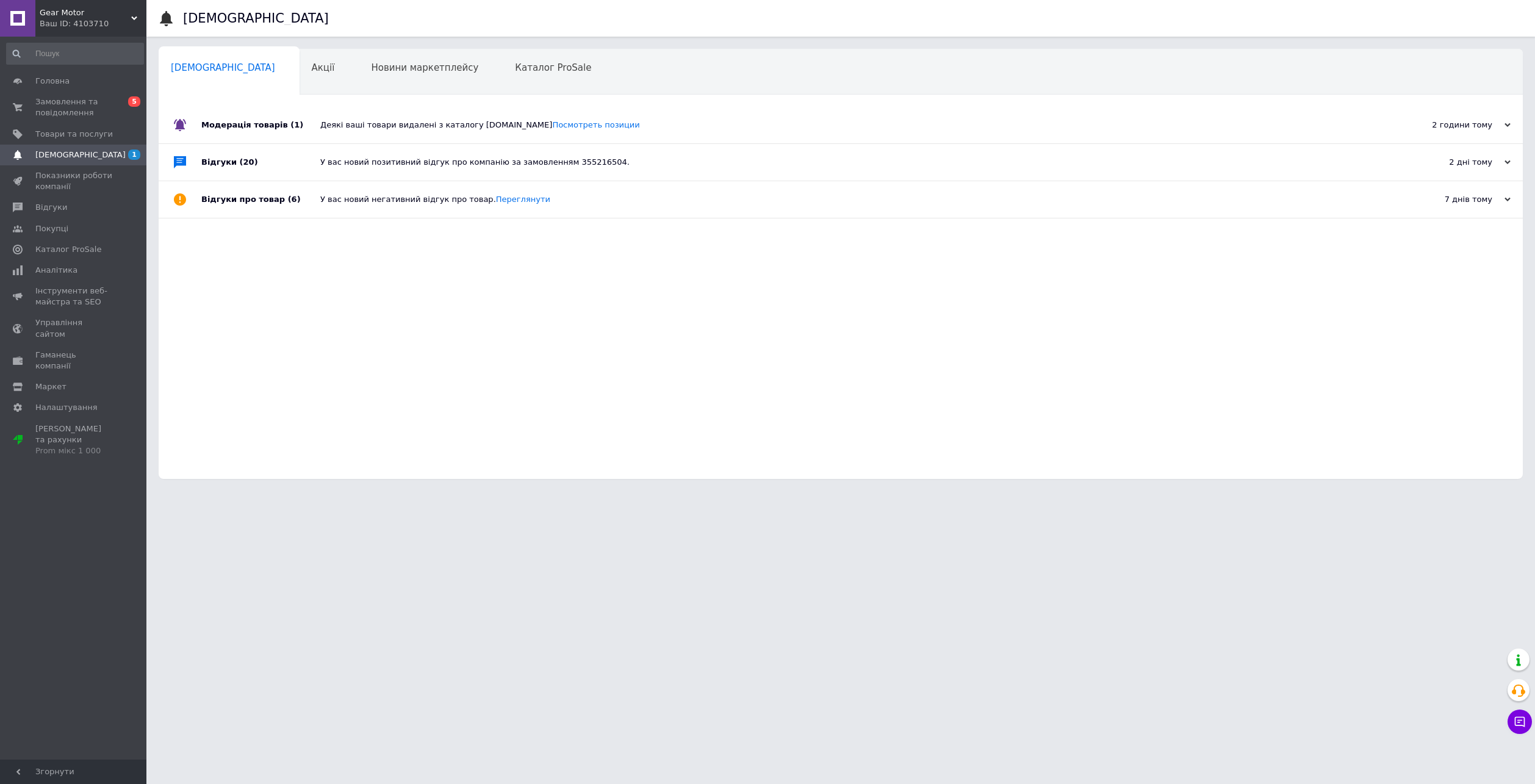
click at [602, 138] on div "Деякі ваші товари видалені з каталогу [DOMAIN_NAME] Посмотреть позиции" at bounding box center [854, 125] width 1068 height 36
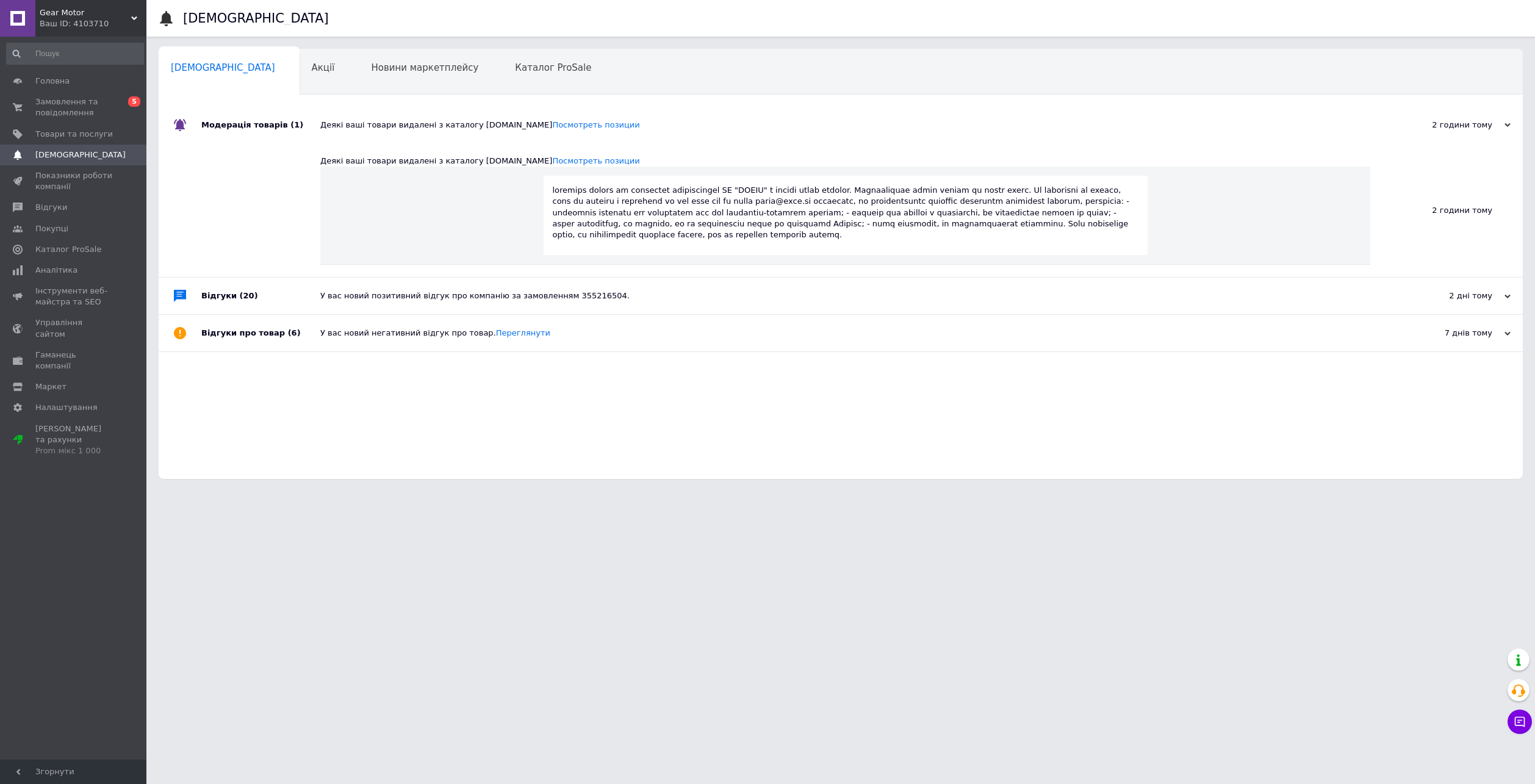
click at [602, 134] on div "Деякі ваші товари видалені з каталогу [DOMAIN_NAME] Посмотреть позиции" at bounding box center [854, 125] width 1068 height 36
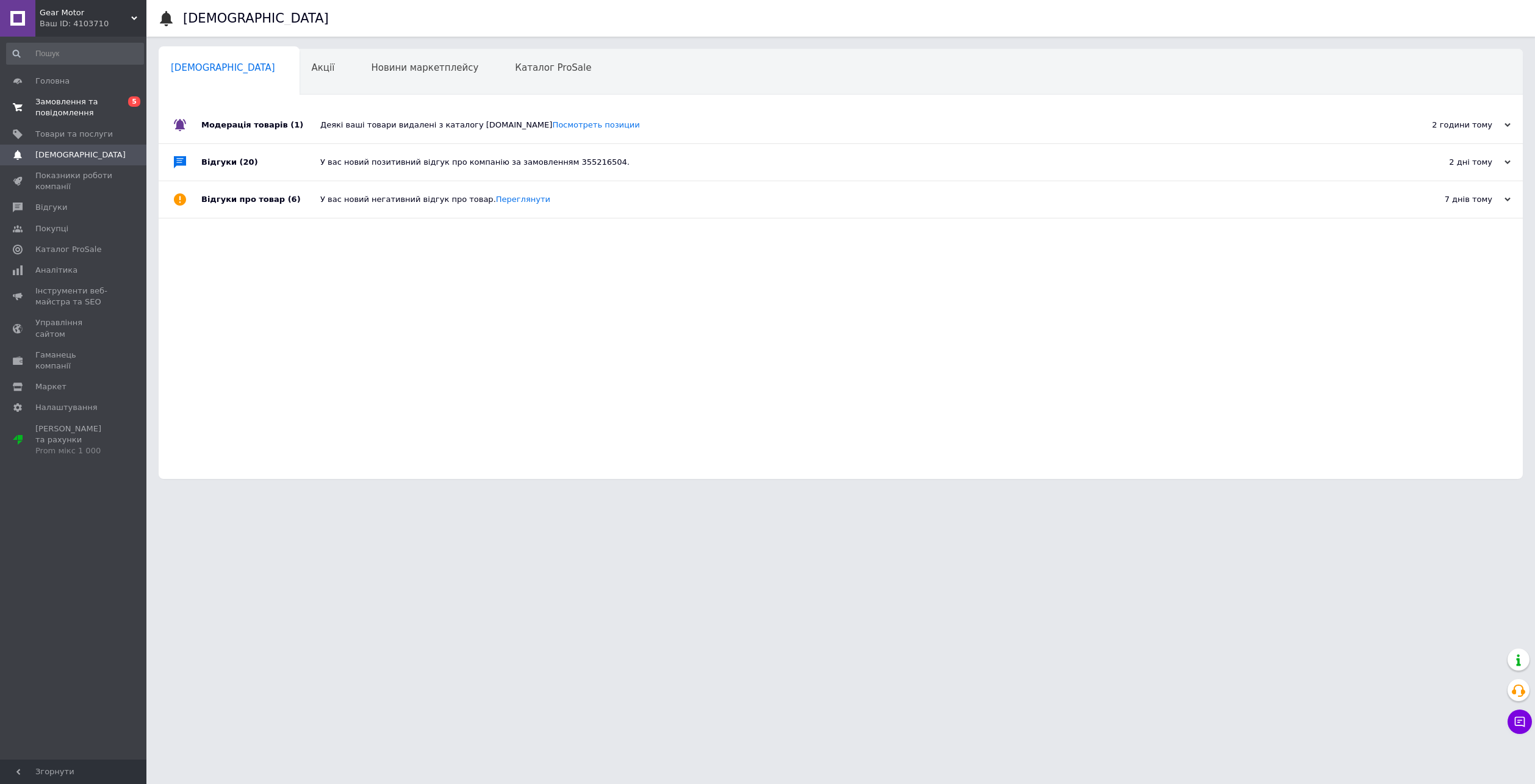
click at [75, 108] on span "Замовлення та повідомлення" at bounding box center [74, 107] width 77 height 22
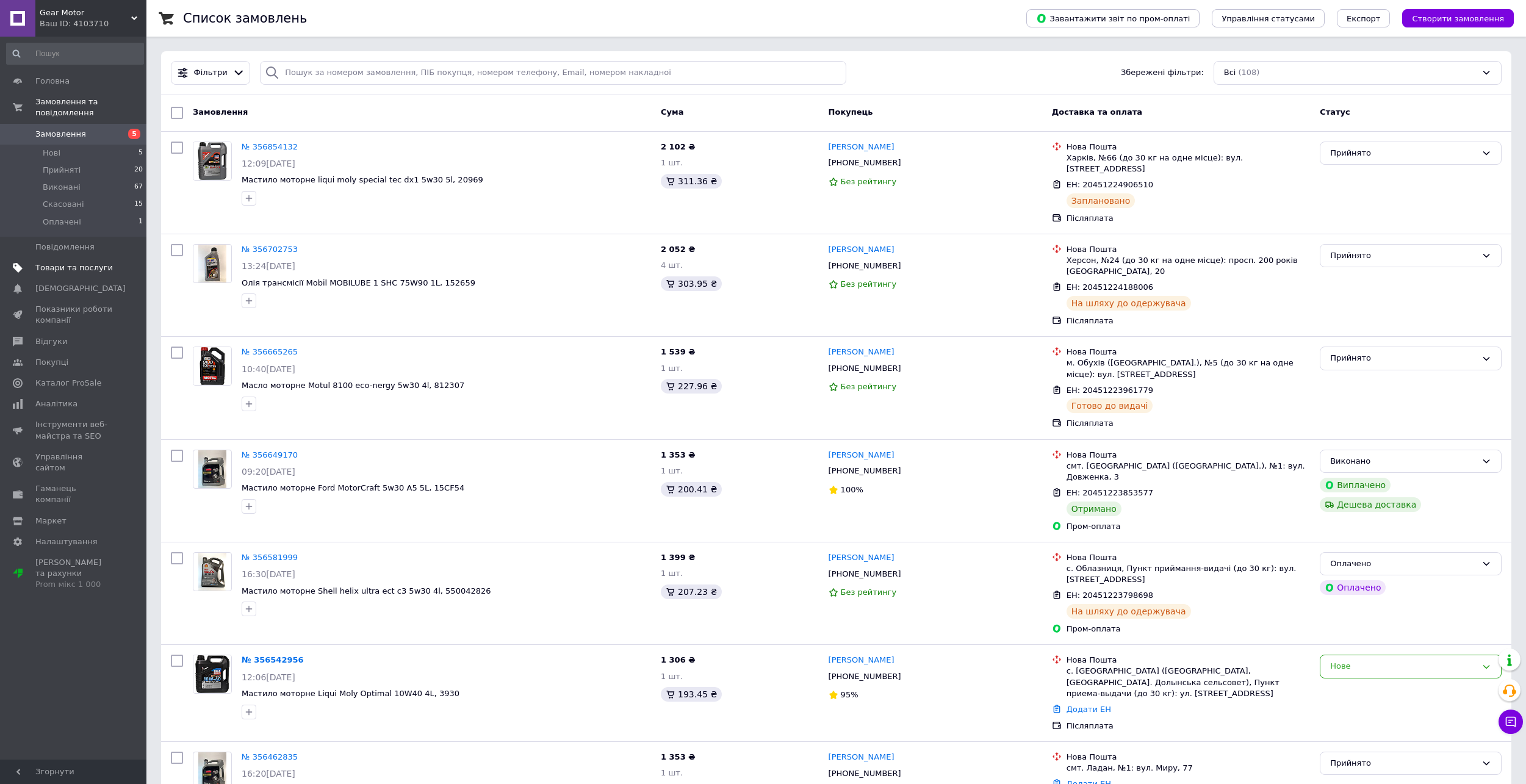
click at [109, 263] on link "Товари та послуги" at bounding box center [75, 267] width 150 height 21
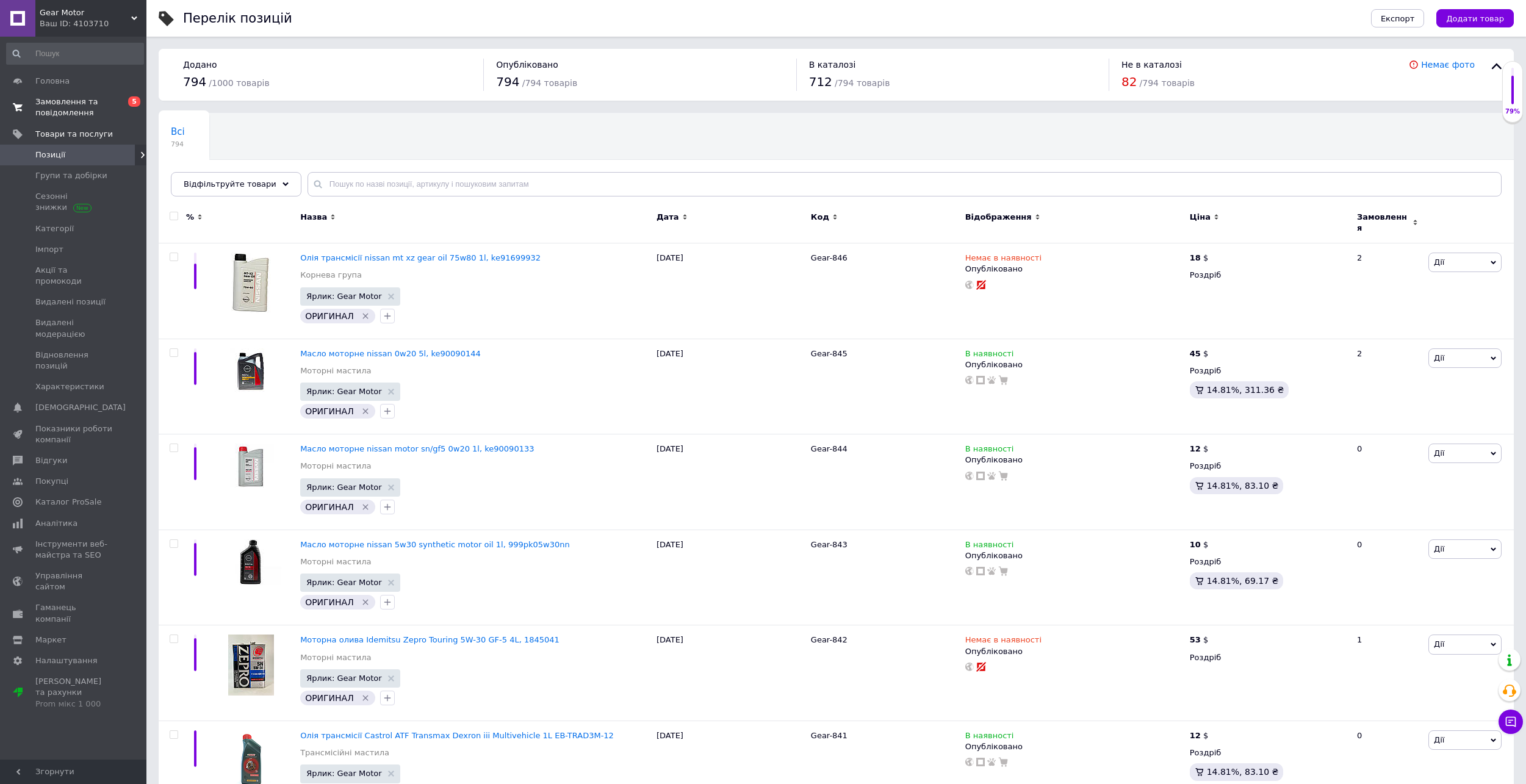
click at [88, 105] on span "Замовлення та повідомлення" at bounding box center [74, 107] width 77 height 22
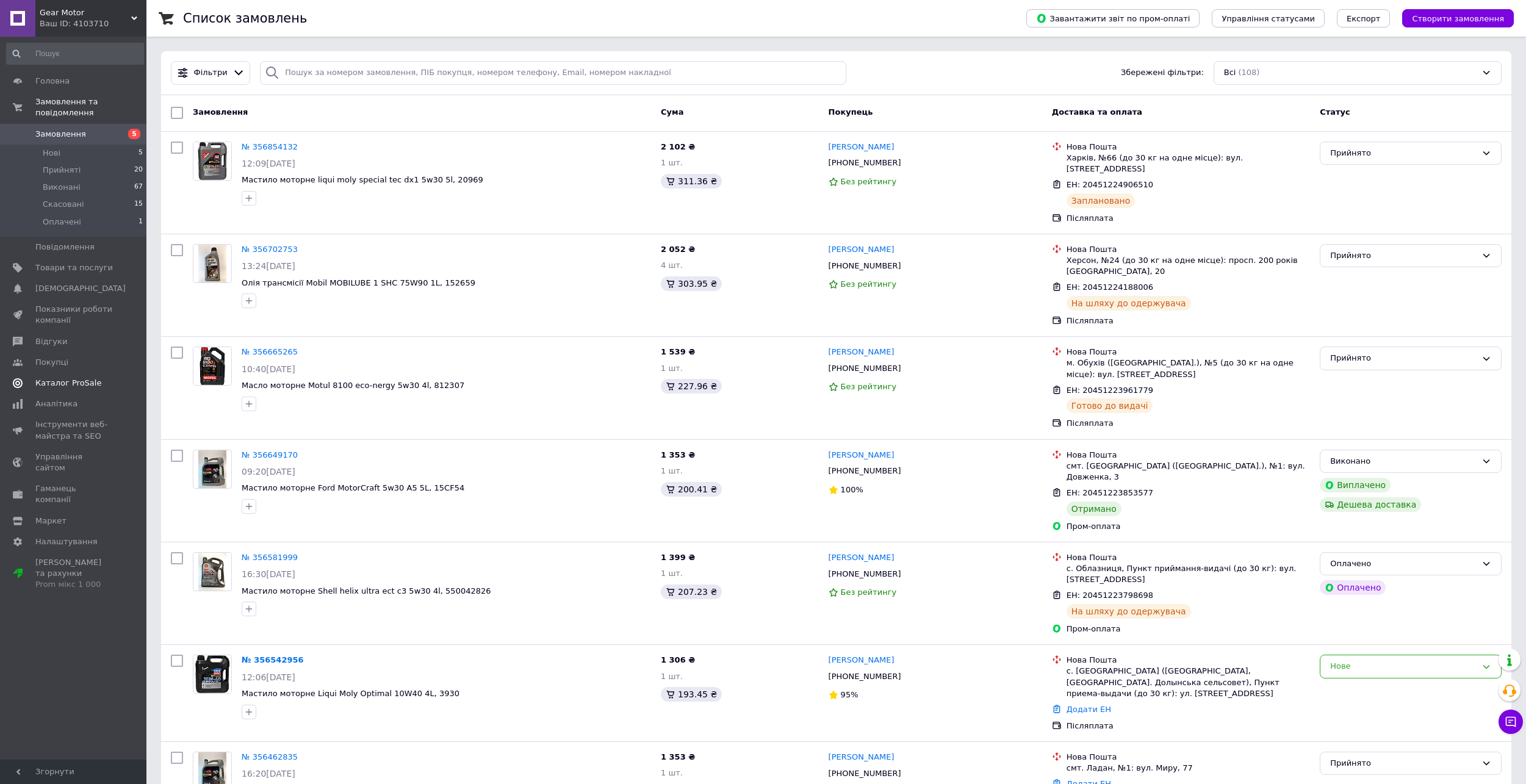
click at [84, 378] on link "Каталог ProSale" at bounding box center [75, 383] width 150 height 21
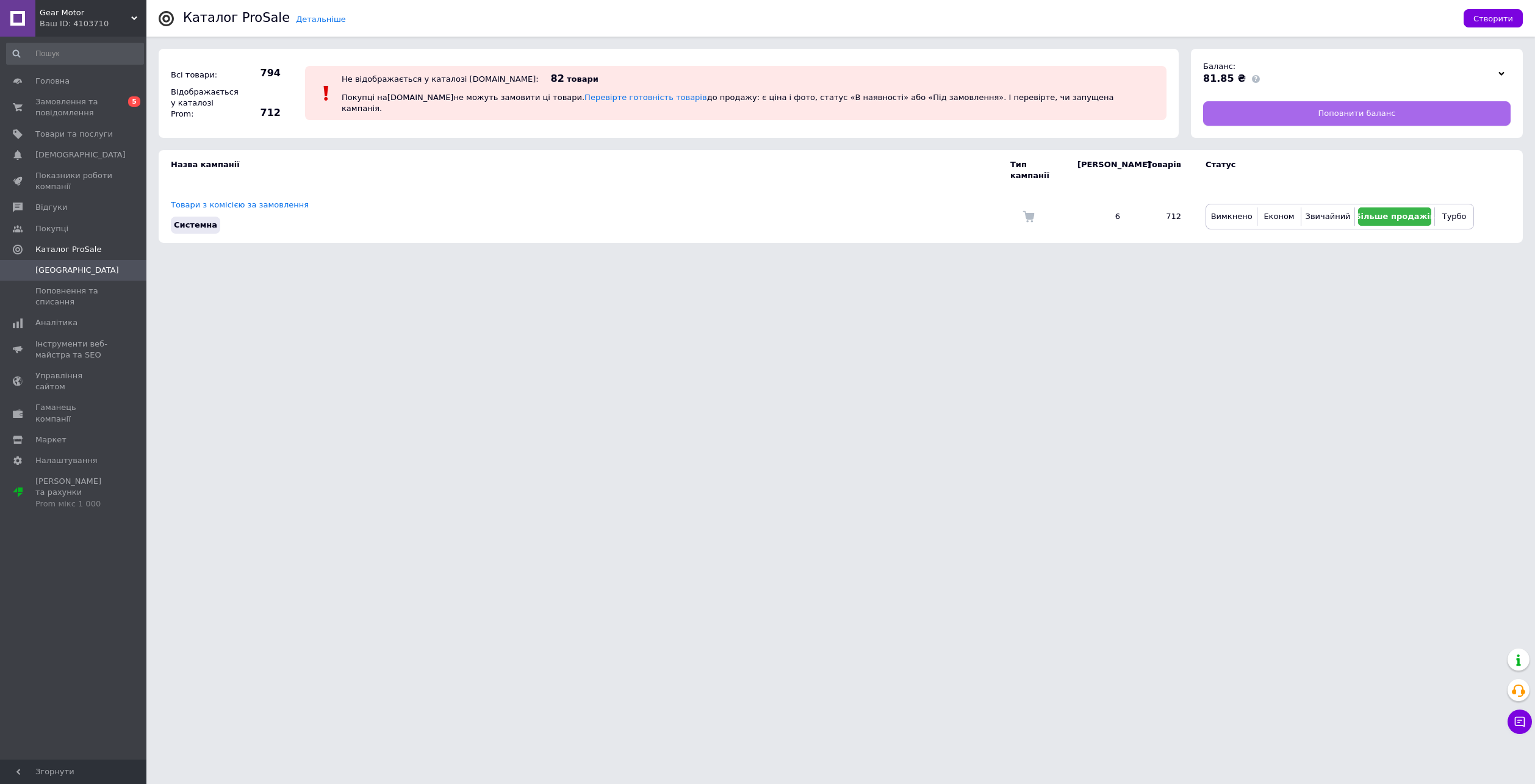
click at [1324, 106] on link "Поповнити баланс" at bounding box center [1356, 113] width 308 height 25
